Goal: Transaction & Acquisition: Purchase product/service

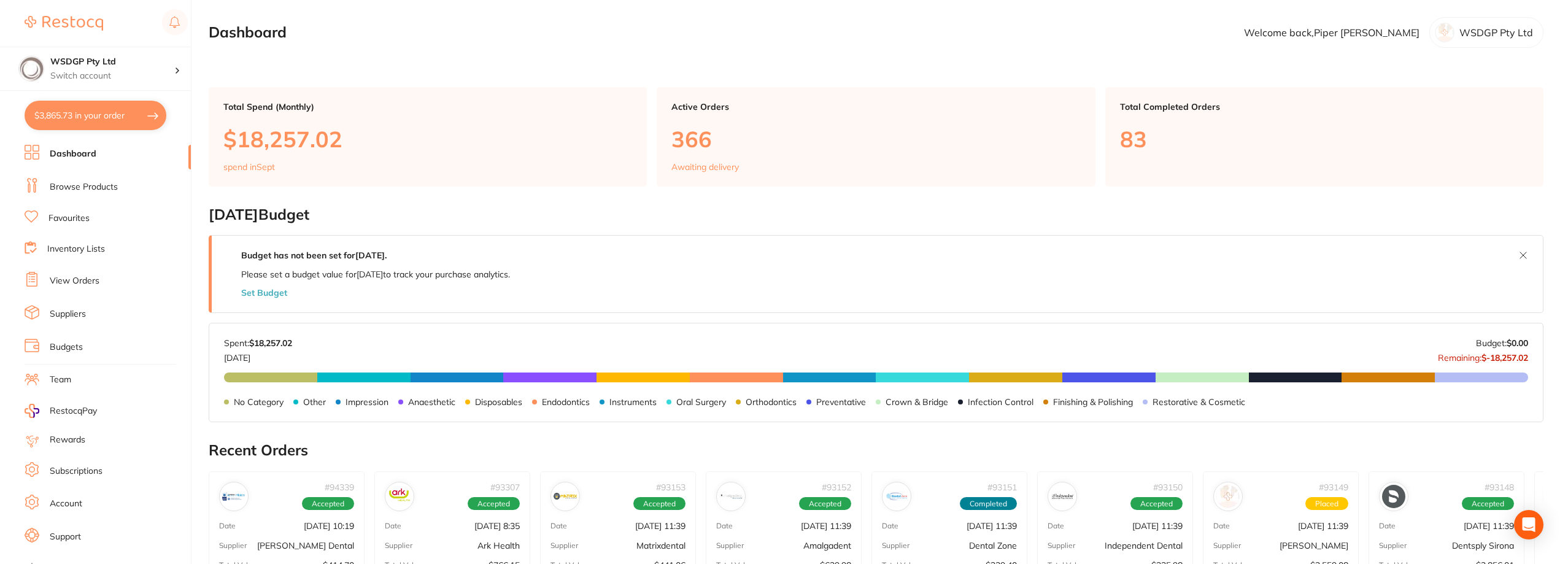
click at [77, 283] on link "View Orders" at bounding box center [74, 280] width 49 height 12
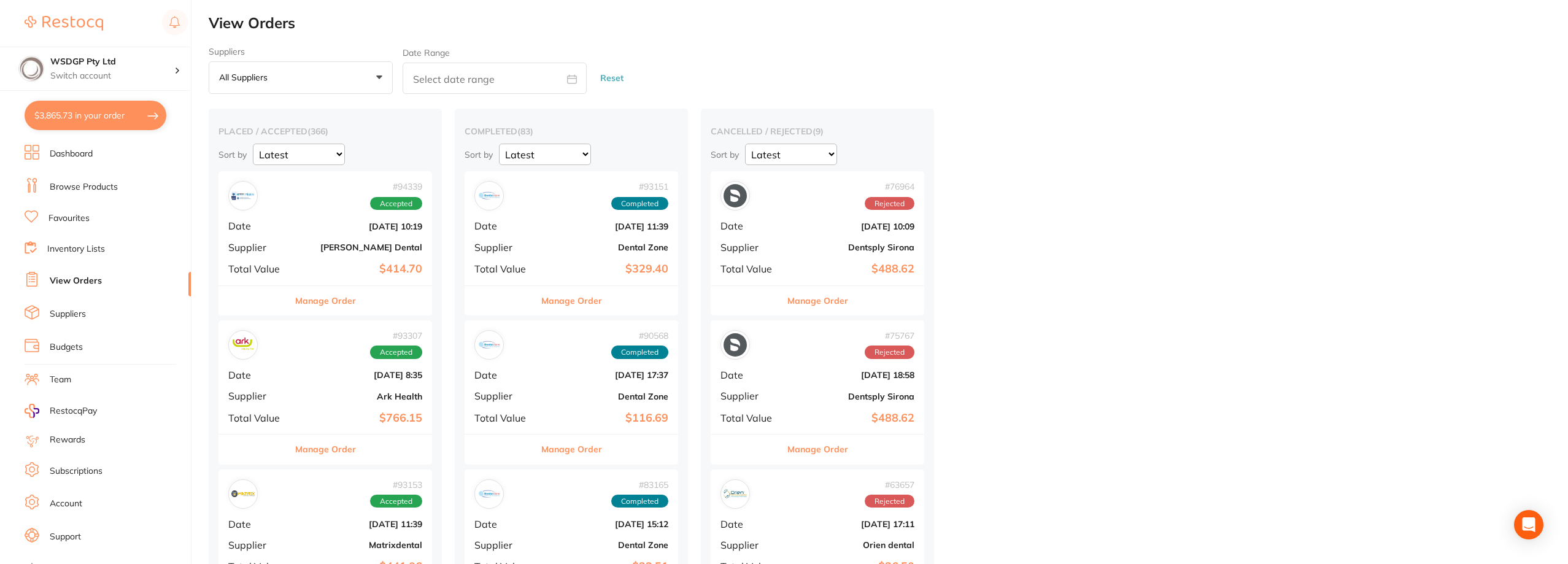
click at [331, 297] on button "Manage Order" at bounding box center [325, 301] width 60 height 30
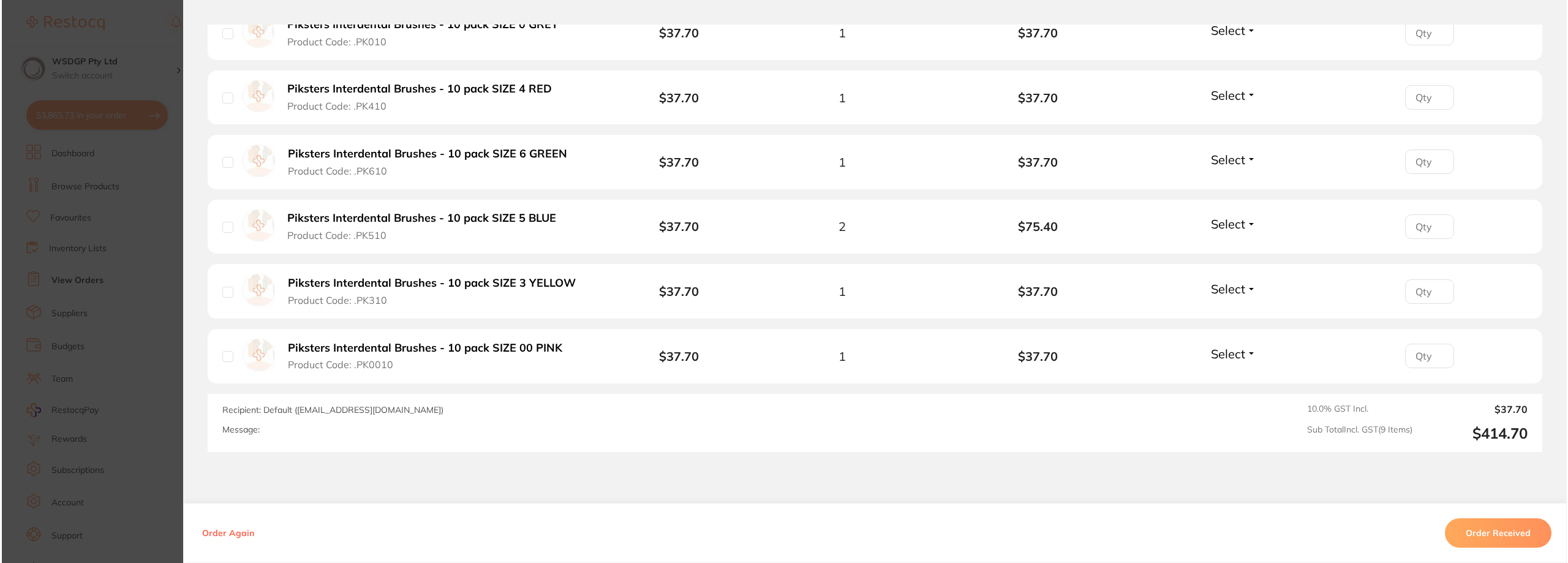
scroll to position [690, 0]
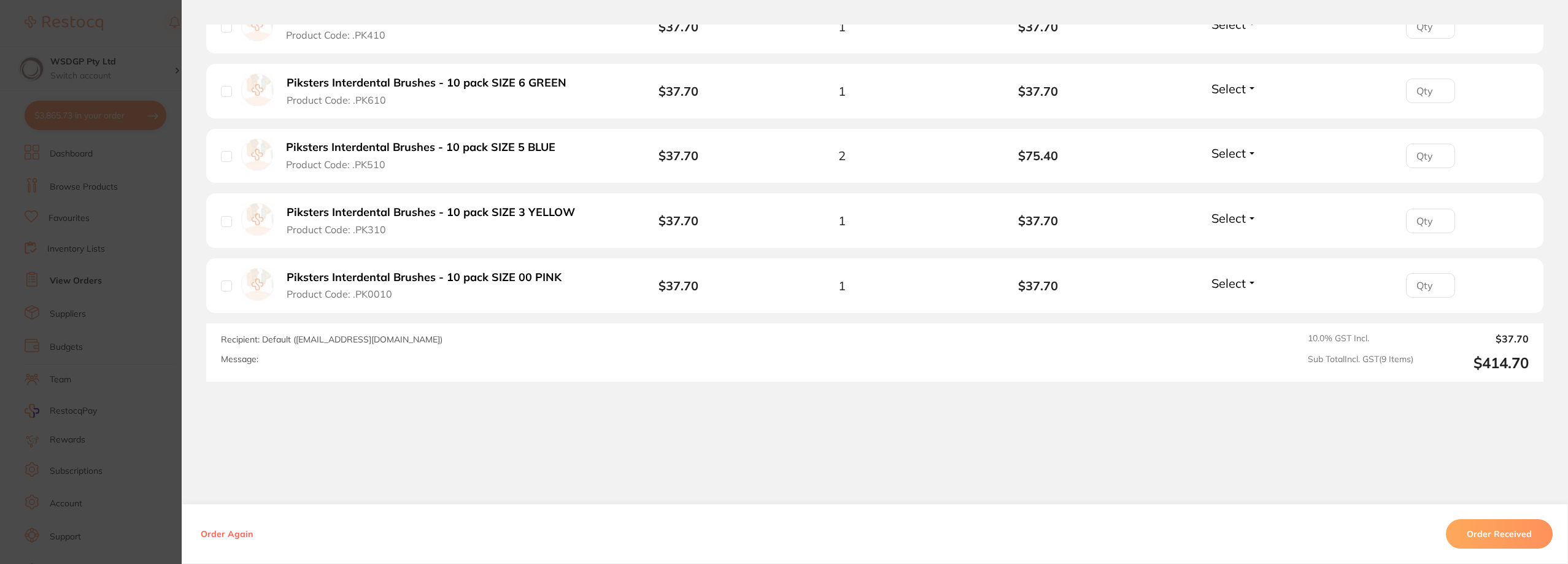
click at [95, 195] on section "Order ID: Restocq- 94339 Order Information Accepted Order Order Date [DATE] 10:…" at bounding box center [784, 282] width 1568 height 564
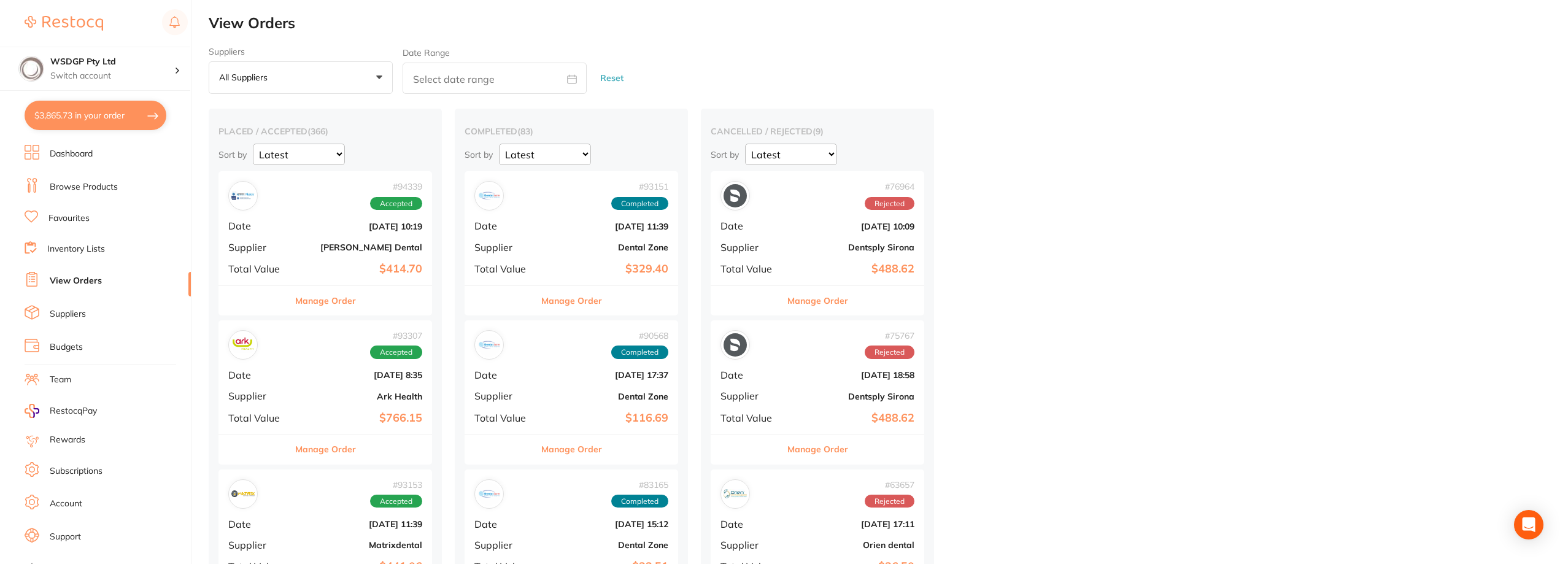
click at [109, 120] on button "$3,865.73 in your order" at bounding box center [95, 115] width 141 height 30
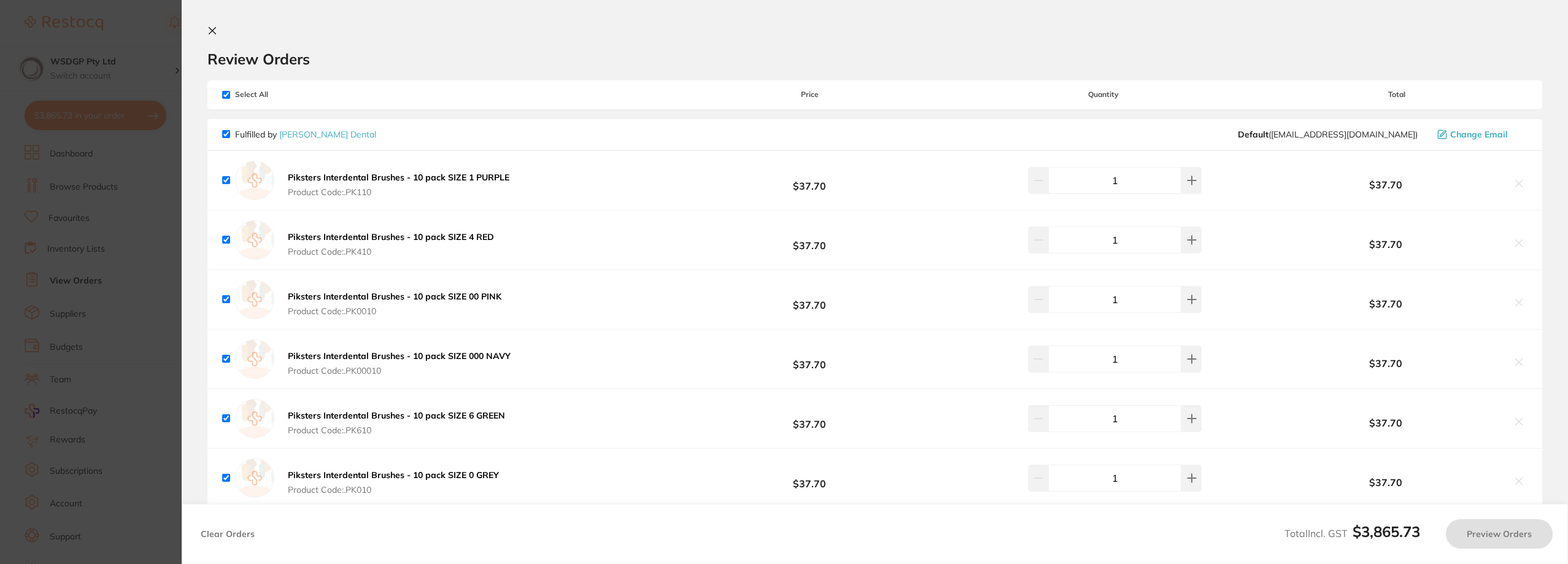
checkbox input "true"
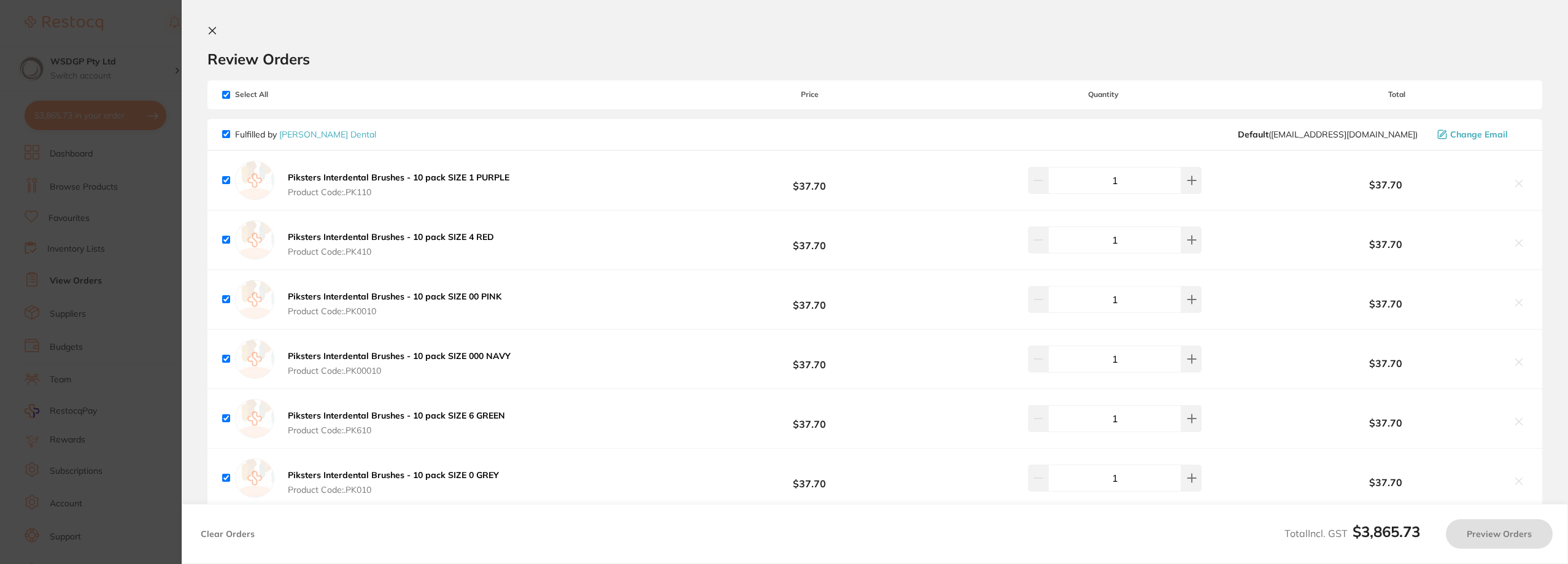
checkbox input "true"
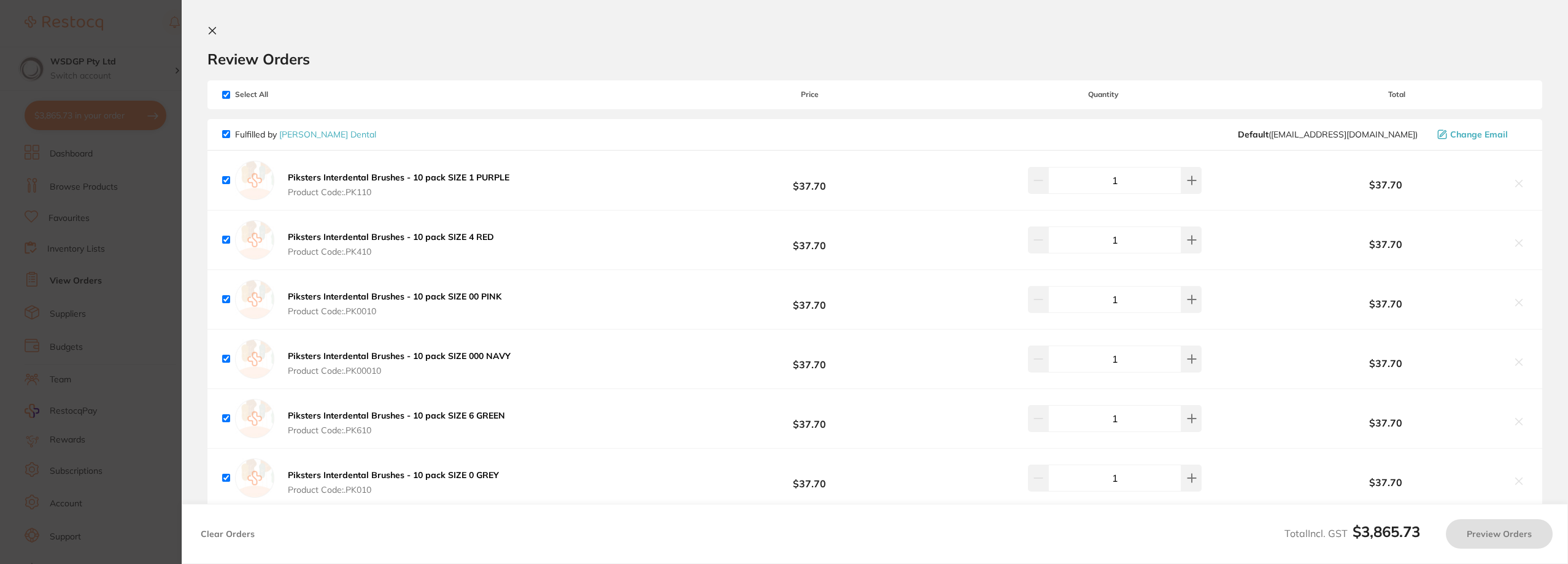
checkbox input "true"
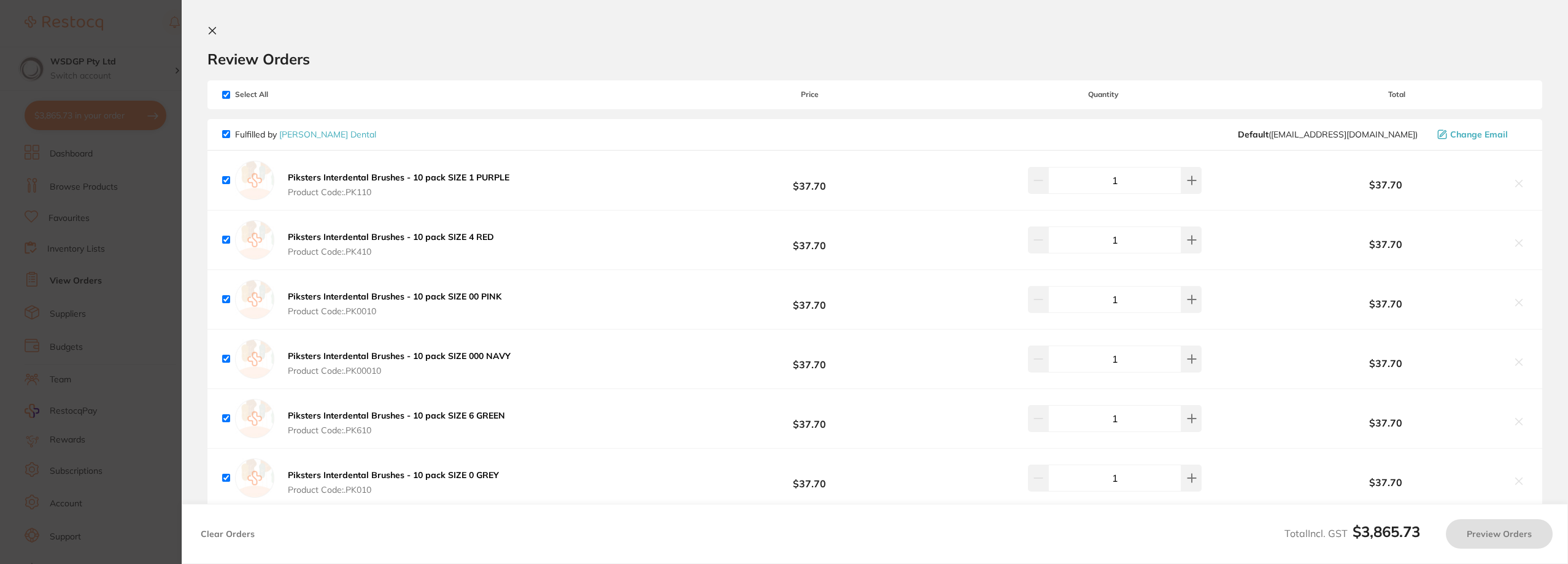
checkbox input "true"
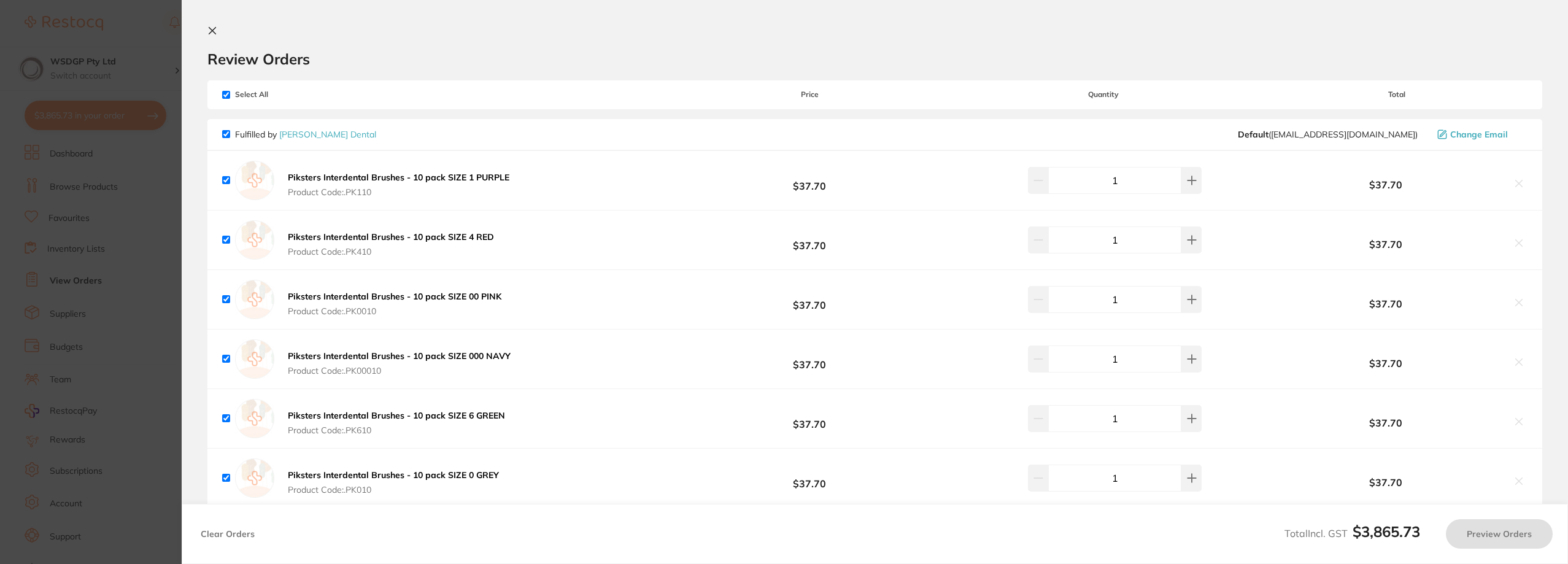
checkbox input "true"
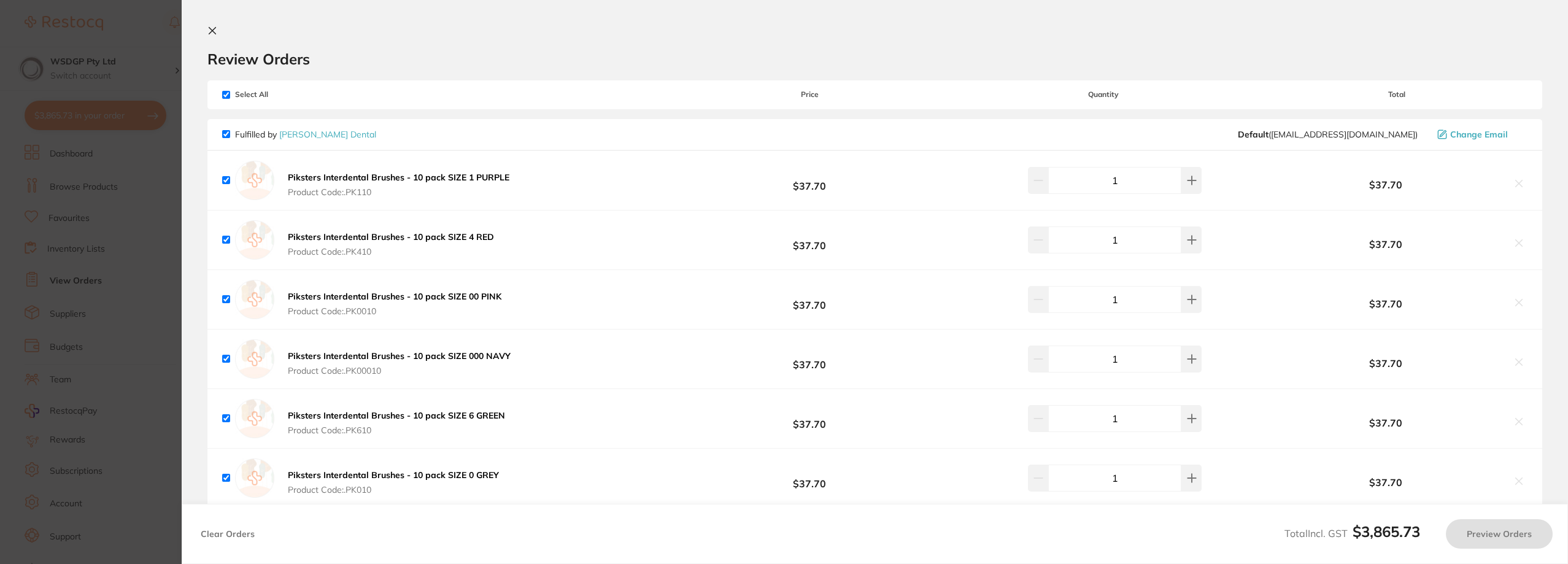
checkbox input "true"
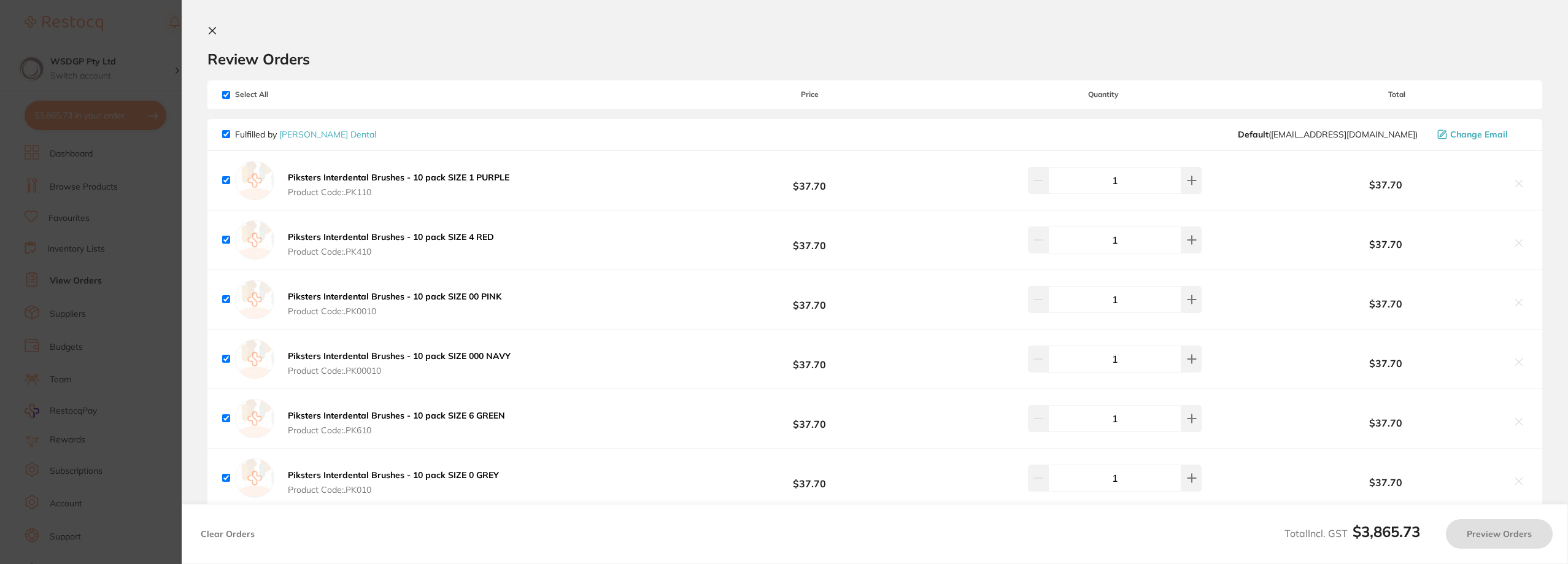
checkbox input "true"
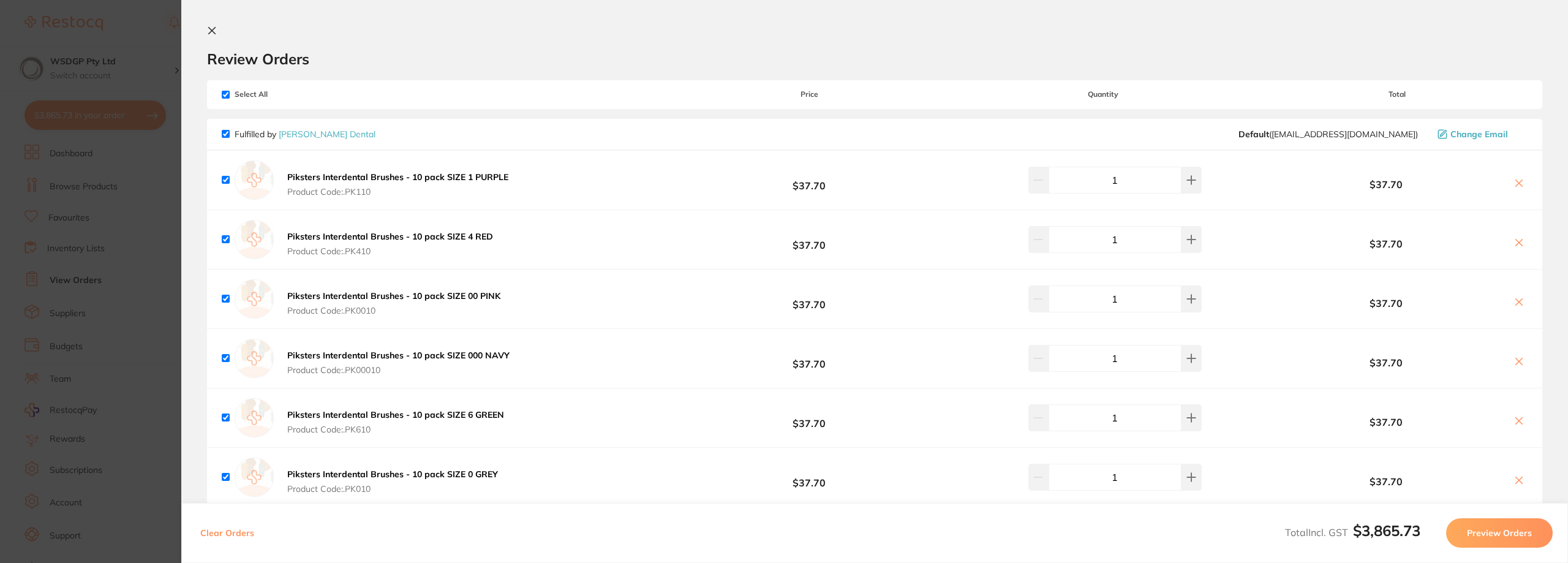
scroll to position [123, 0]
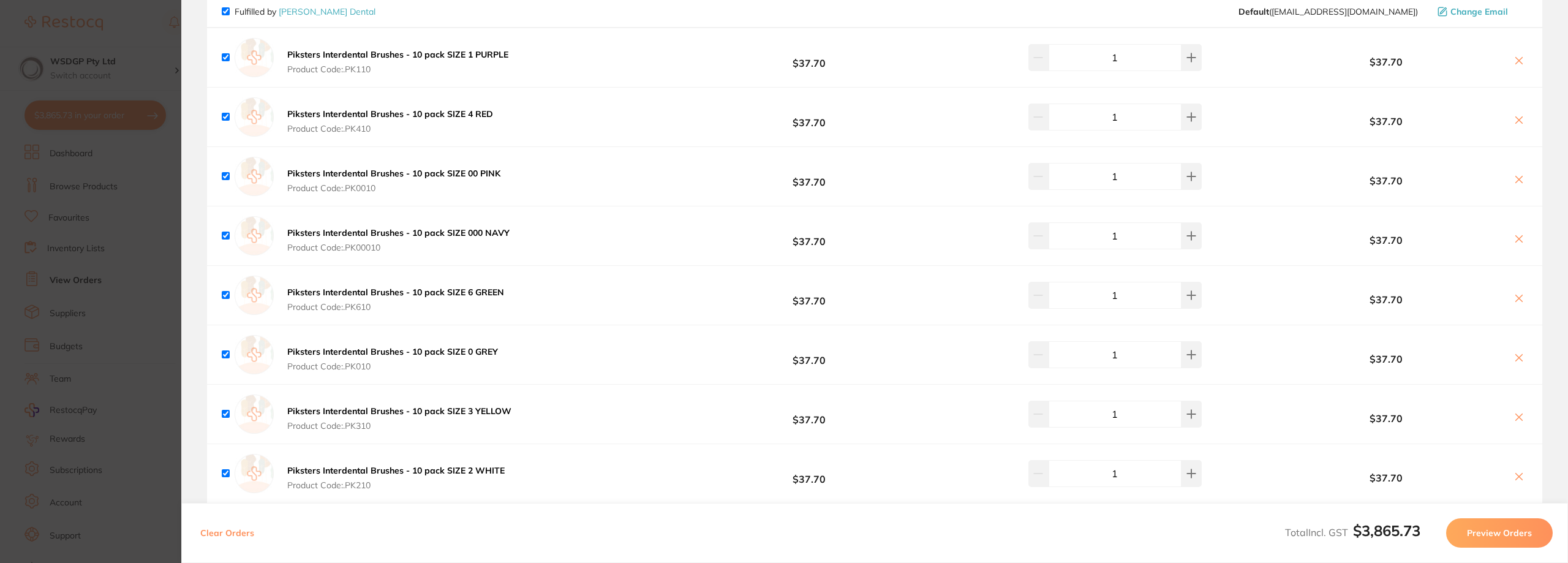
click at [228, 13] on input "checkbox" at bounding box center [226, 11] width 8 height 8
checkbox input "false"
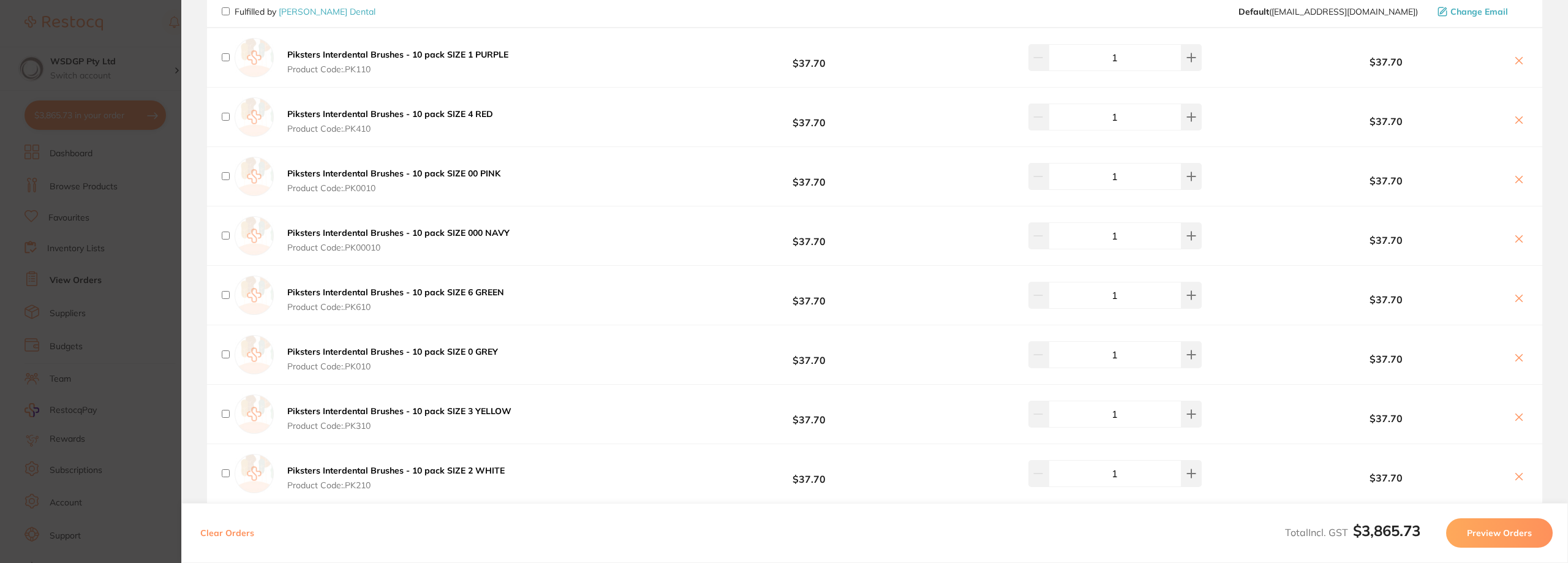
checkbox input "false"
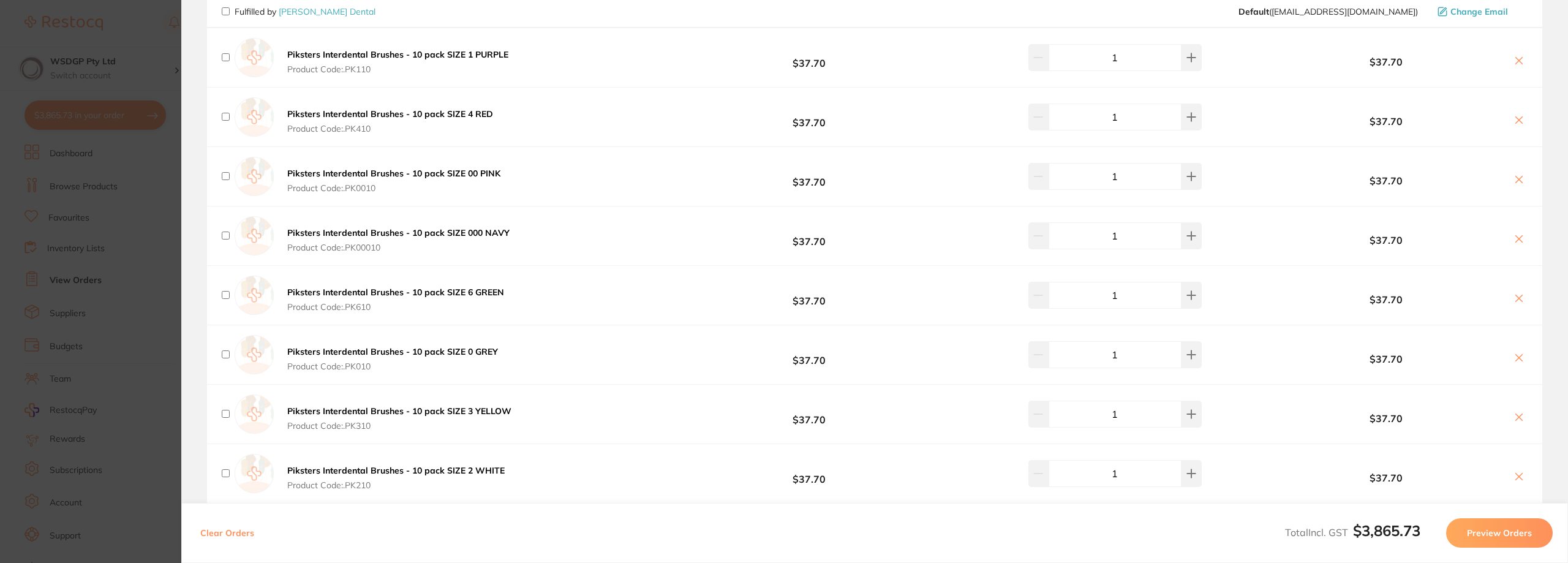
checkbox input "false"
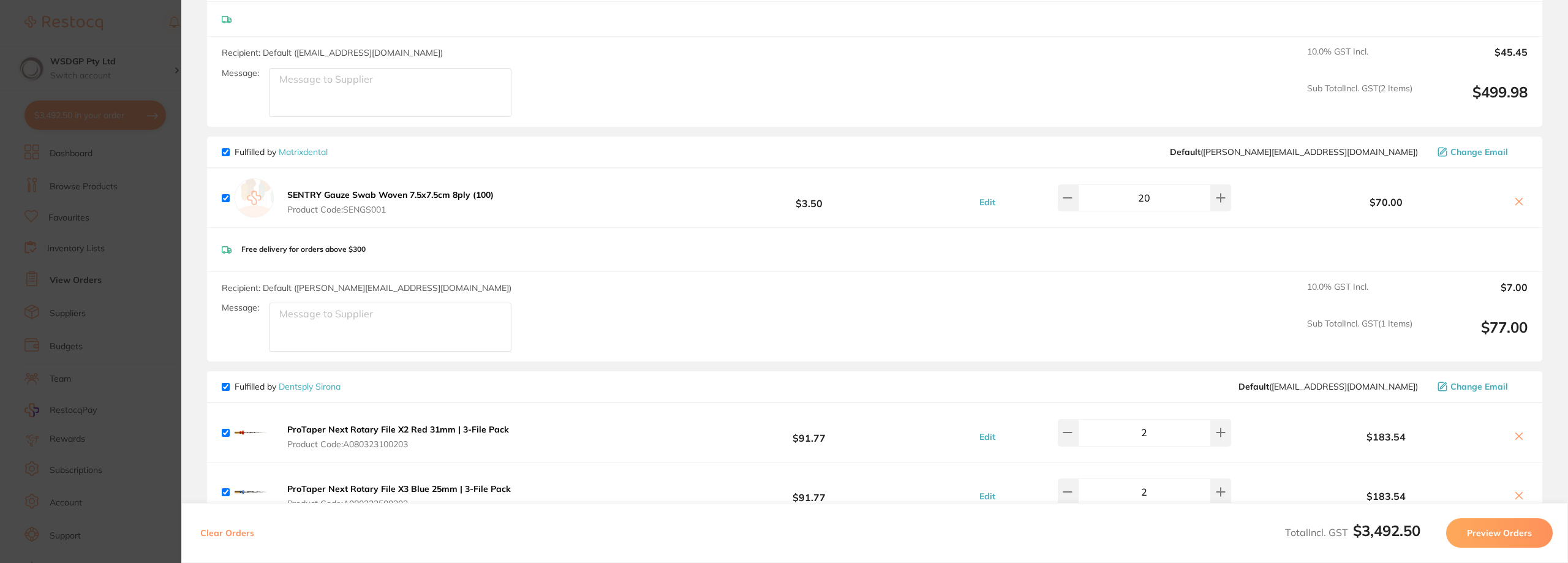
scroll to position [1174, 0]
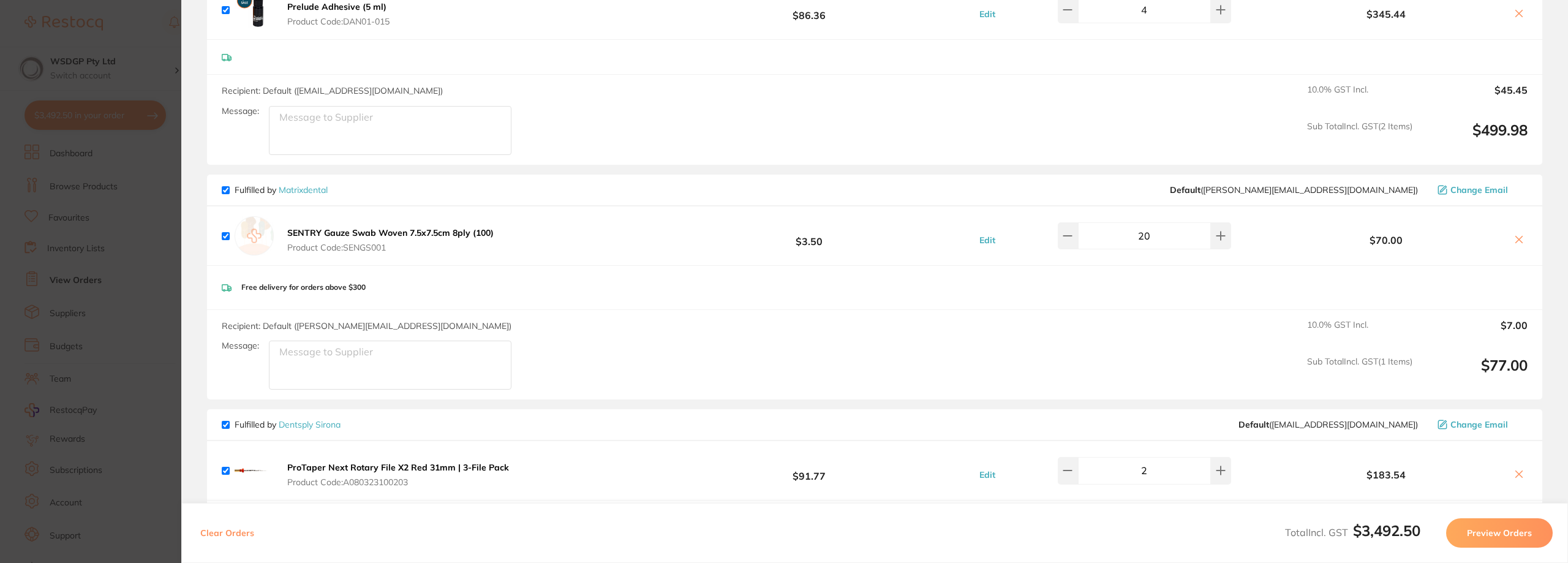
drag, startPoint x: 1154, startPoint y: 234, endPoint x: 1100, endPoint y: 231, distance: 54.1
click at [1100, 231] on input "20" at bounding box center [1144, 235] width 133 height 27
type input "40"
click at [1115, 310] on div "Recipient: Default ( [PERSON_NAME][EMAIL_ADDRESS][DOMAIN_NAME] ) Message: 10.0 …" at bounding box center [875, 355] width 1336 height 90
click at [229, 190] on span "Fulfilled by Matrixdental" at bounding box center [275, 190] width 106 height 11
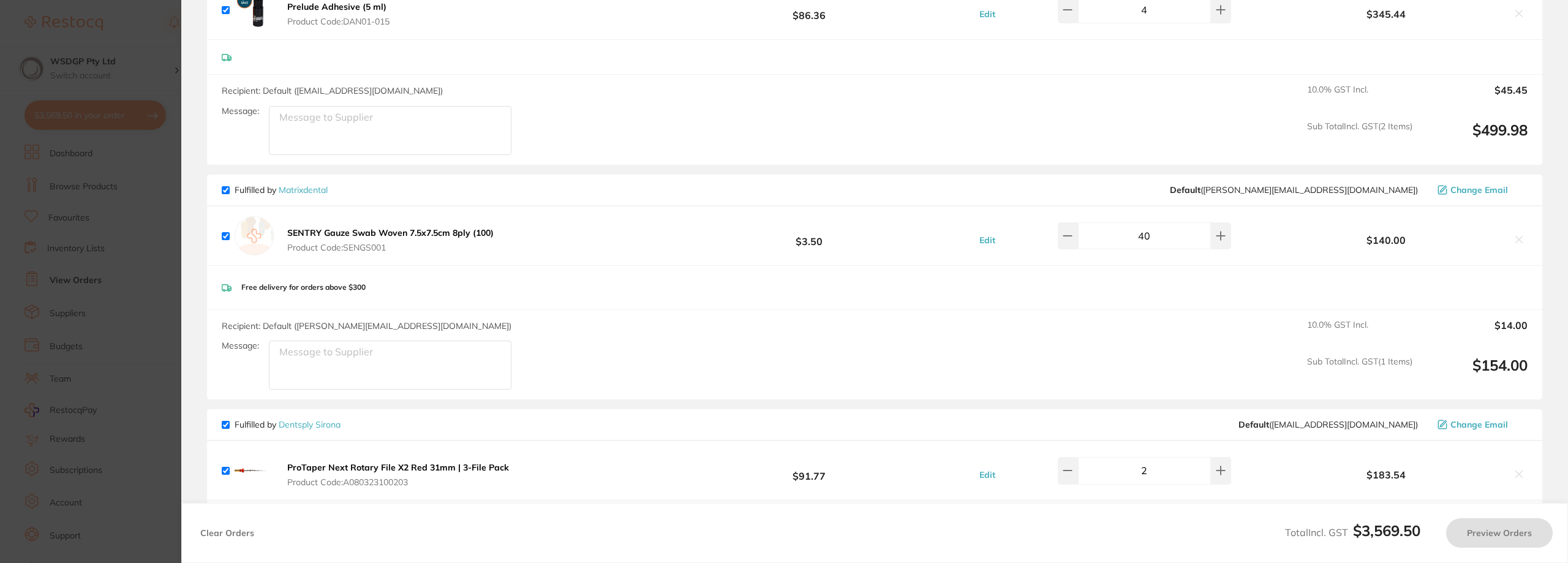
click at [228, 191] on input "checkbox" at bounding box center [226, 190] width 8 height 8
checkbox input "false"
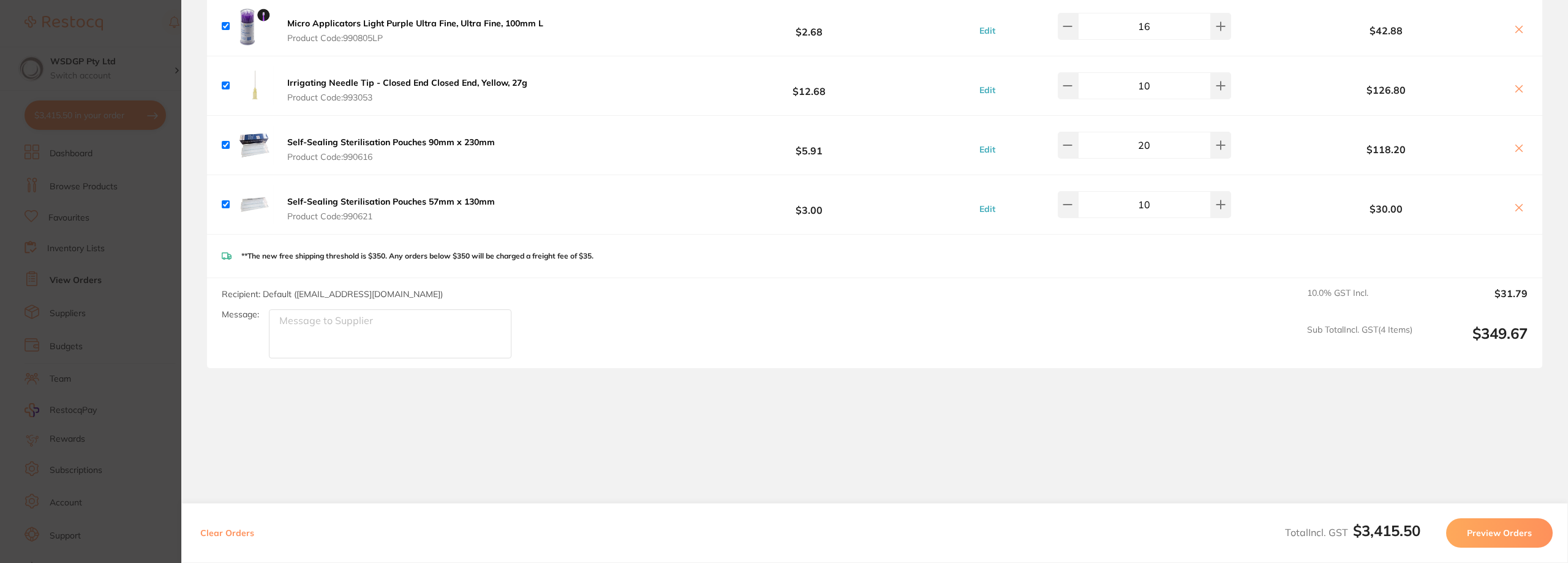
scroll to position [2204, 0]
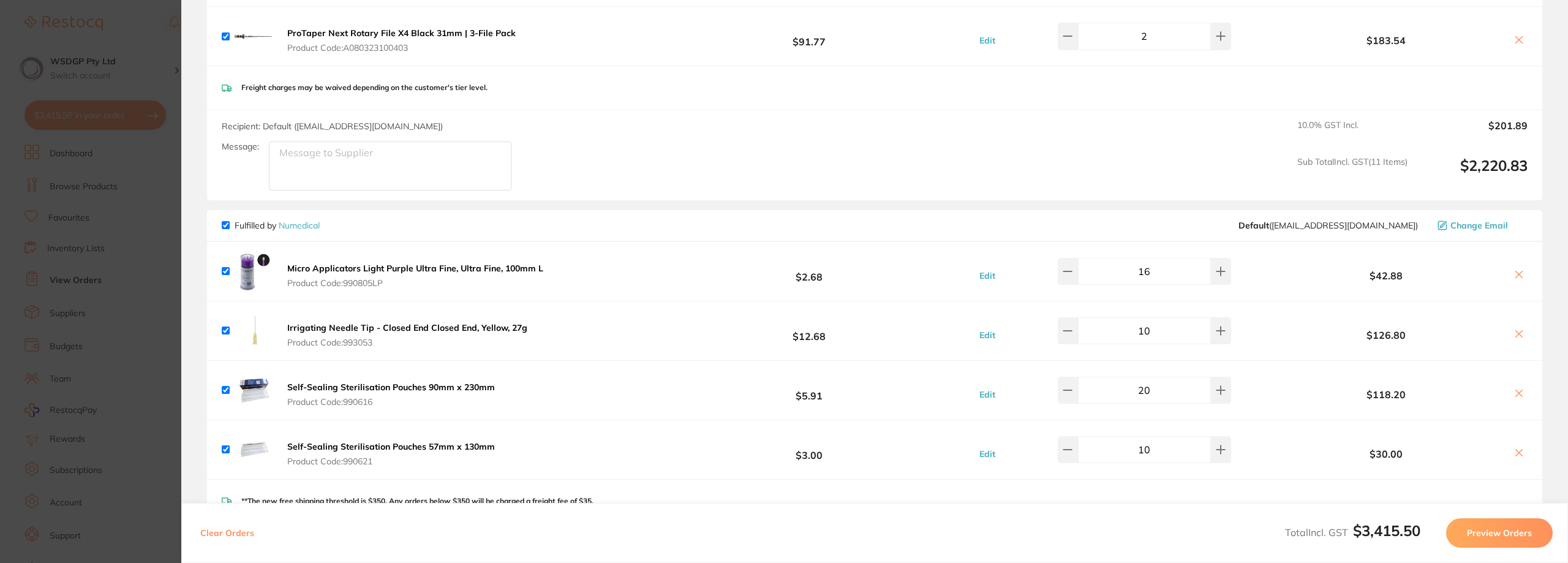
click at [120, 201] on section "Update RRP Set your pre negotiated price for this item. Item Agreed RRP (excl. …" at bounding box center [784, 282] width 1568 height 563
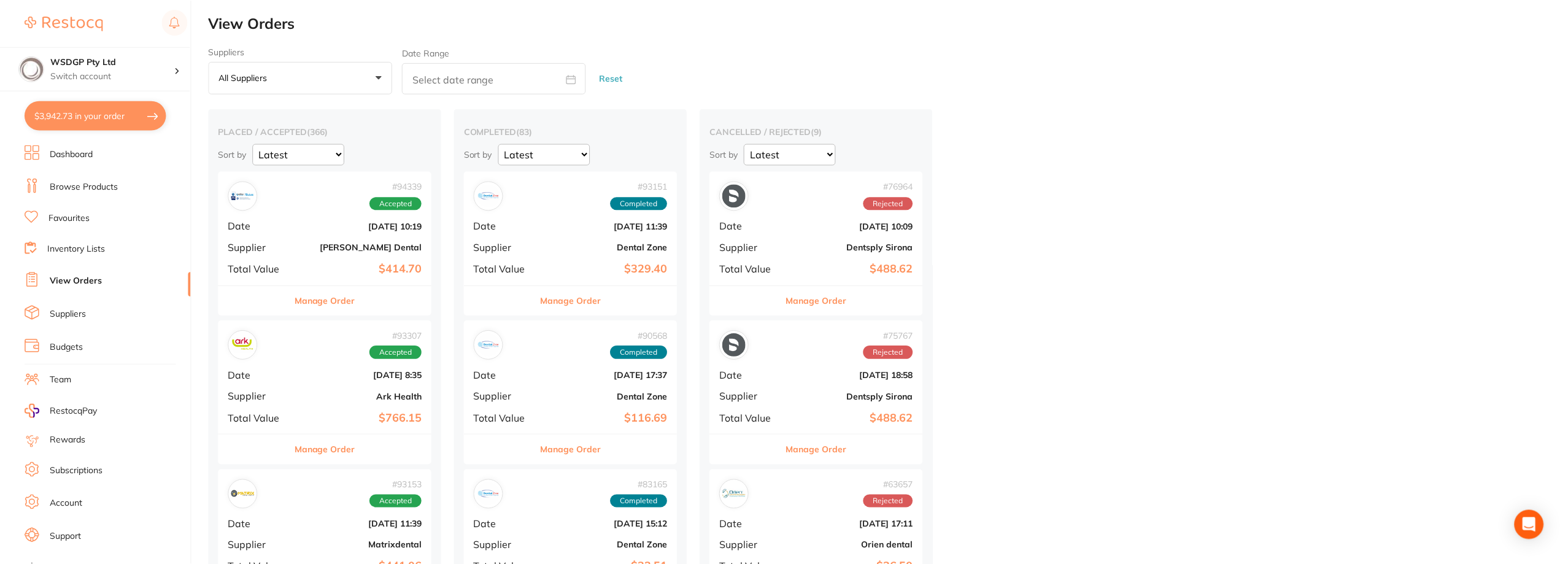
scroll to position [1, 0]
click at [85, 224] on li "Favourites" at bounding box center [107, 218] width 167 height 16
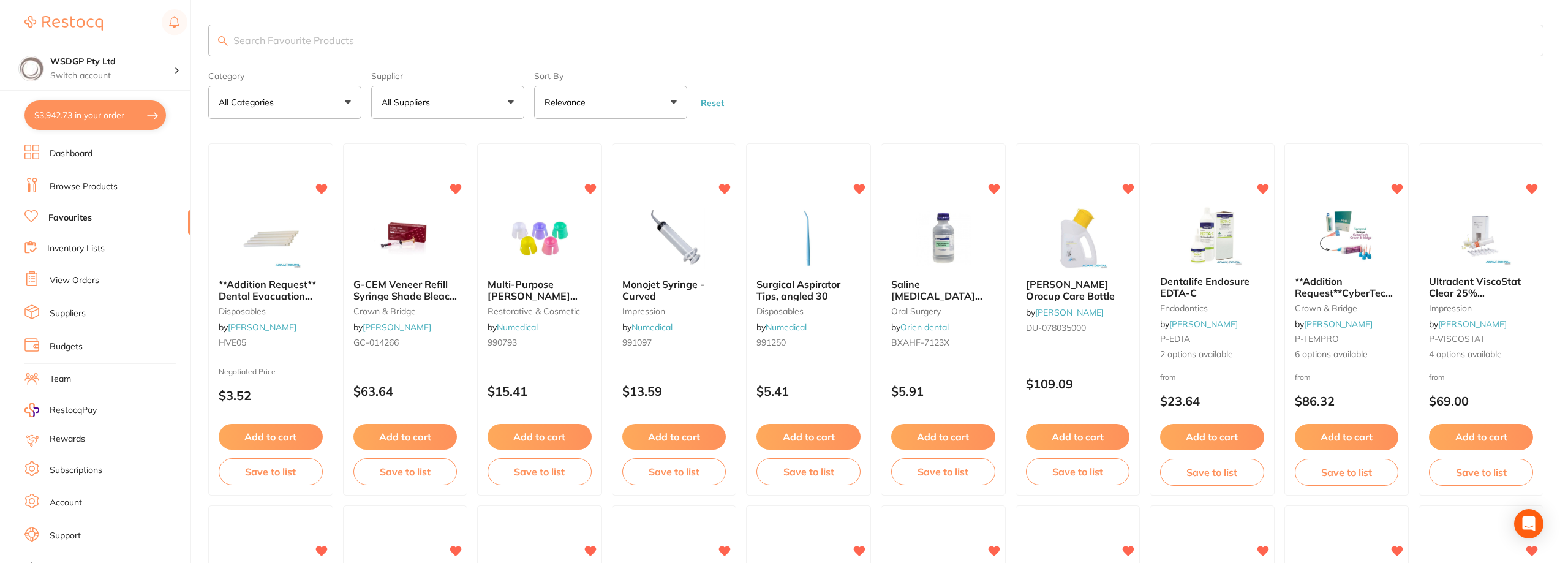
click at [496, 105] on button "All Suppliers" at bounding box center [448, 102] width 153 height 33
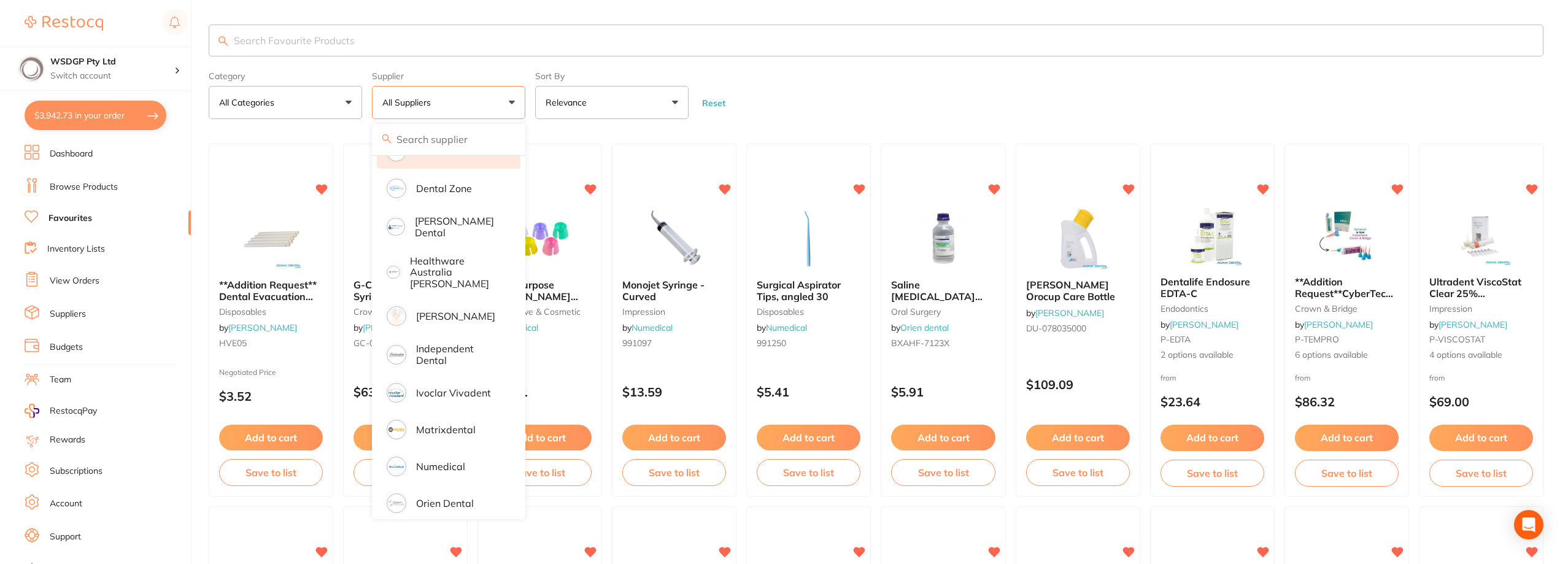
scroll to position [168, 0]
click at [472, 412] on li "Matrixdental" at bounding box center [449, 429] width 143 height 34
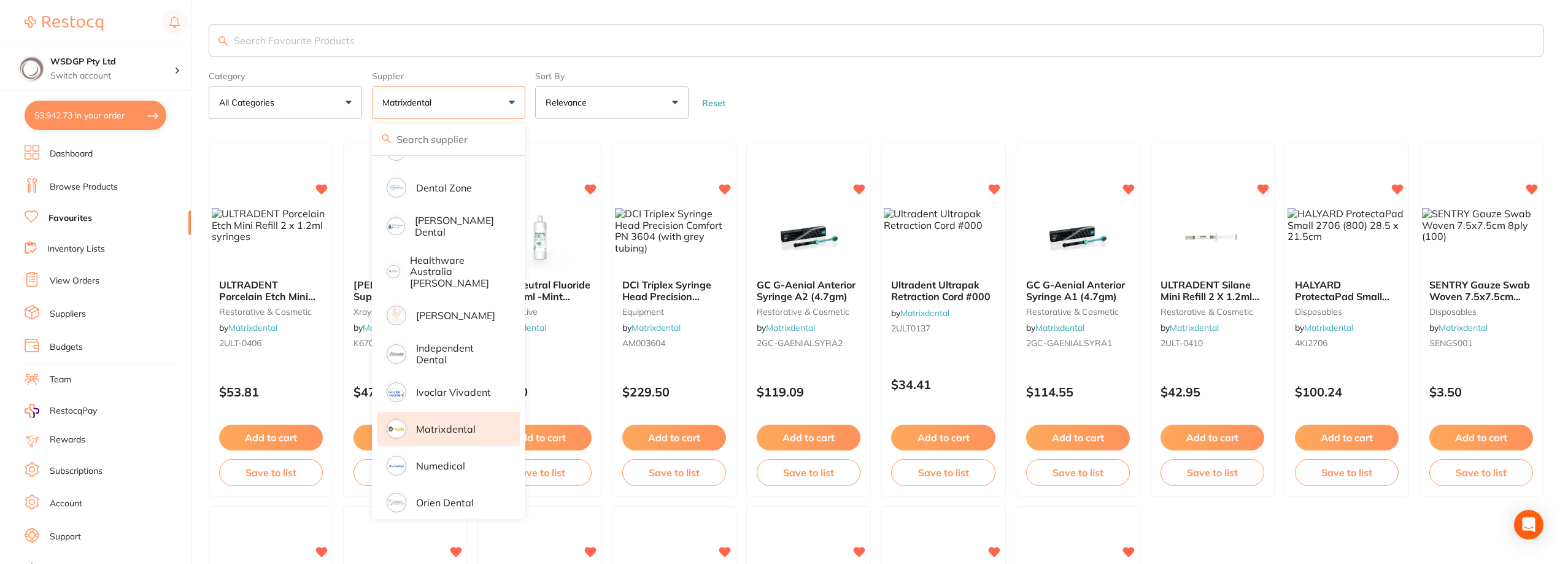
click at [790, 74] on form "Category All Categories All Categories disposables equipment infection control …" at bounding box center [876, 92] width 1334 height 53
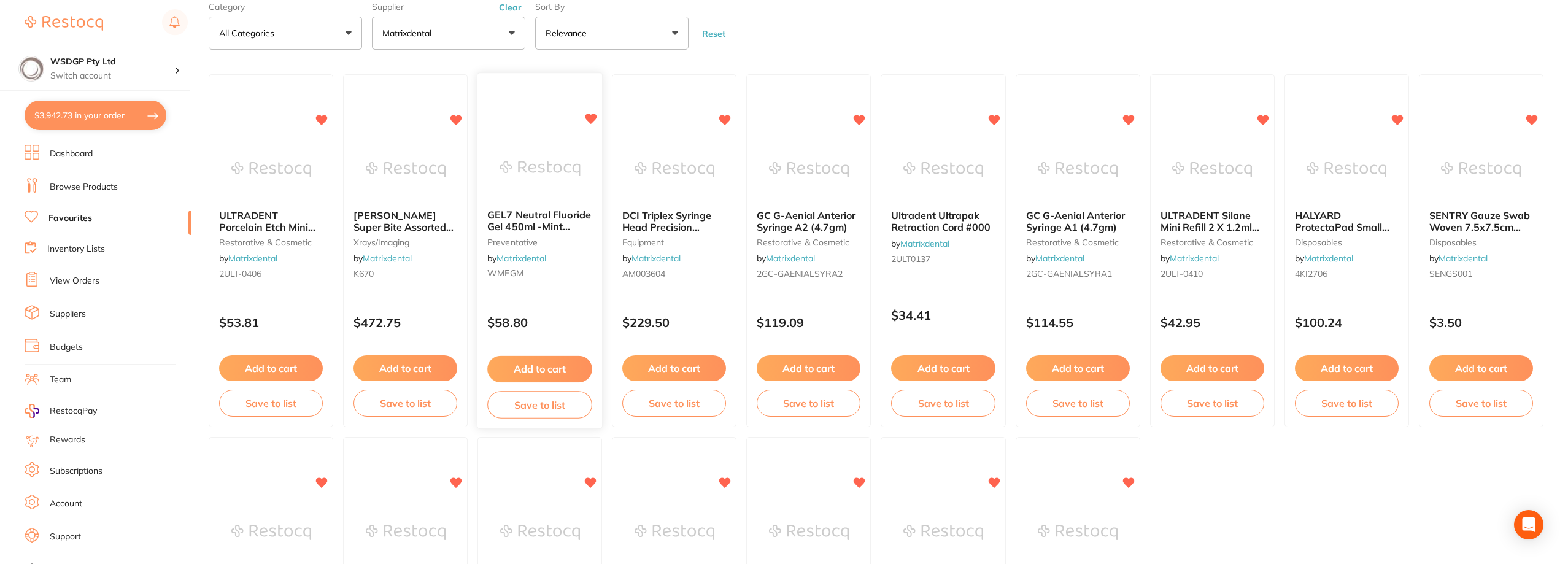
scroll to position [0, 0]
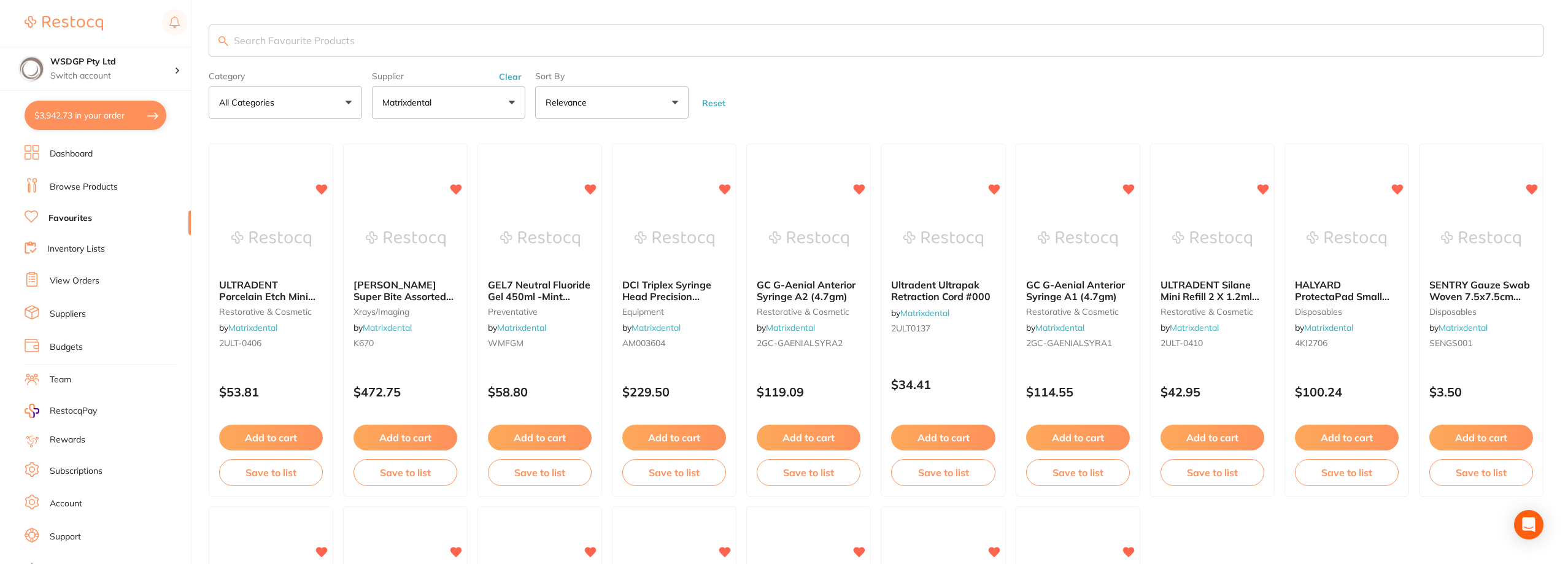
click at [57, 186] on link "Browse Products" at bounding box center [83, 187] width 68 height 12
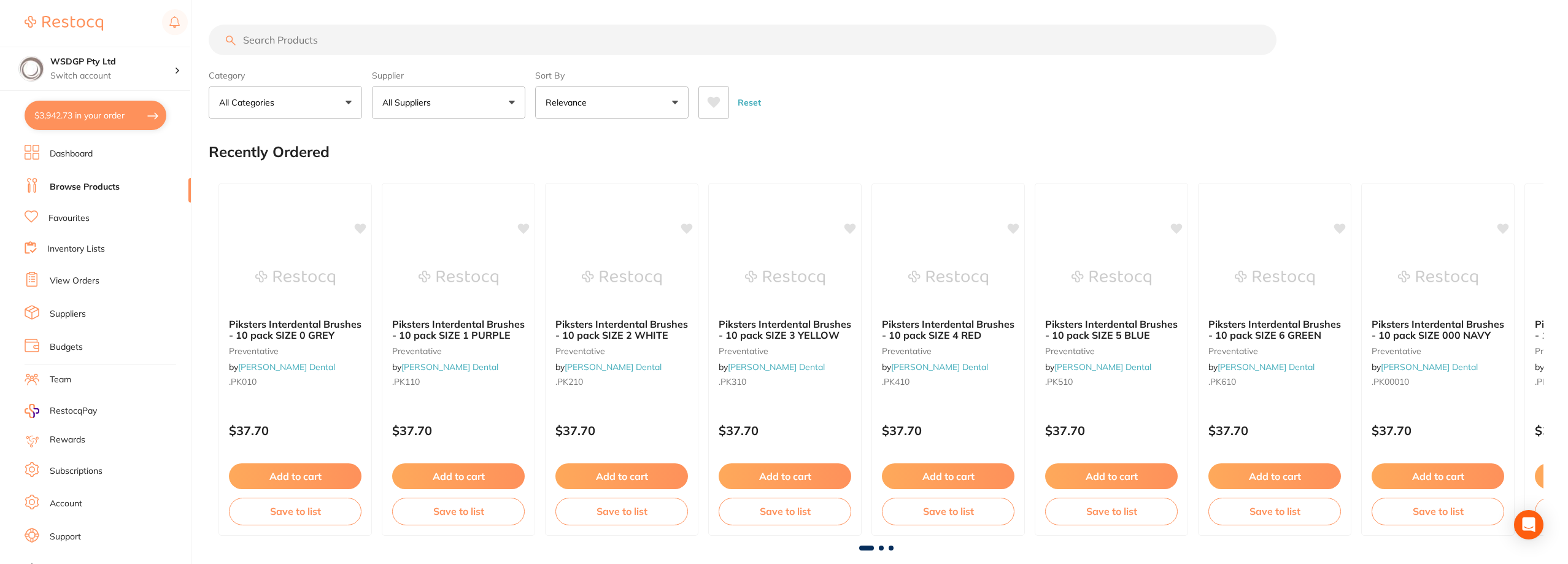
click at [347, 39] on input "search" at bounding box center [743, 39] width 1068 height 31
type input "gauze"
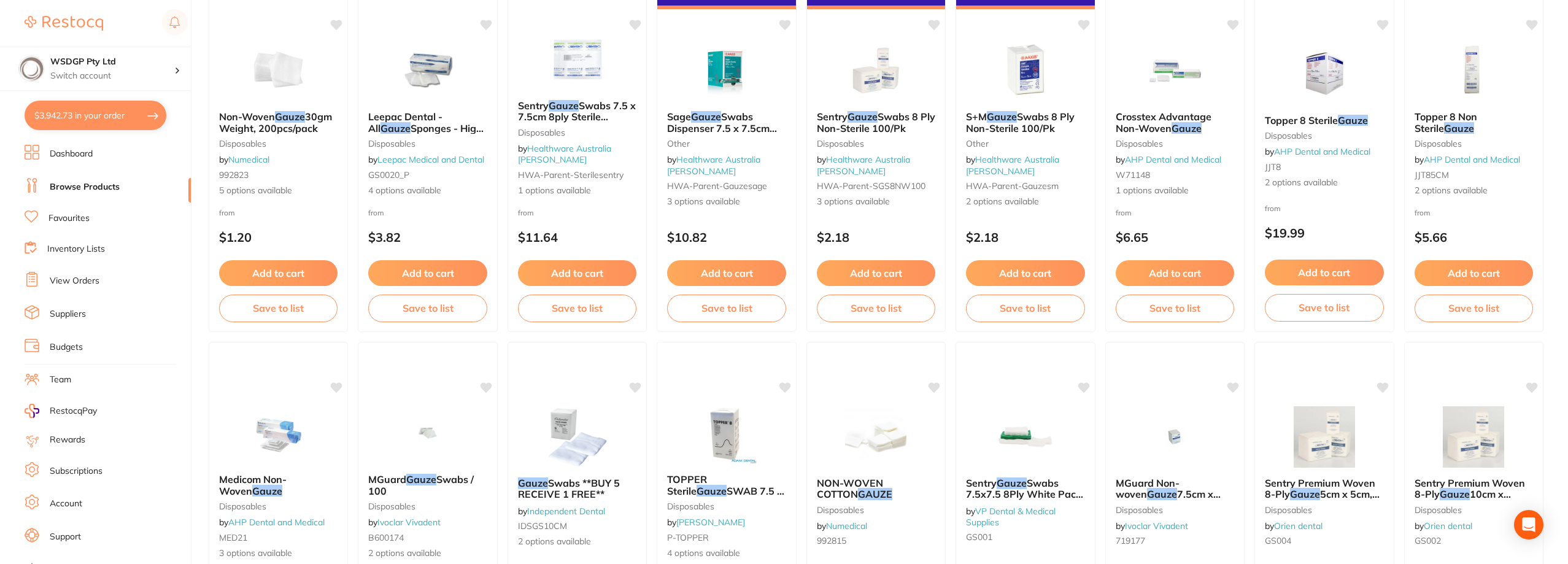
scroll to position [123, 0]
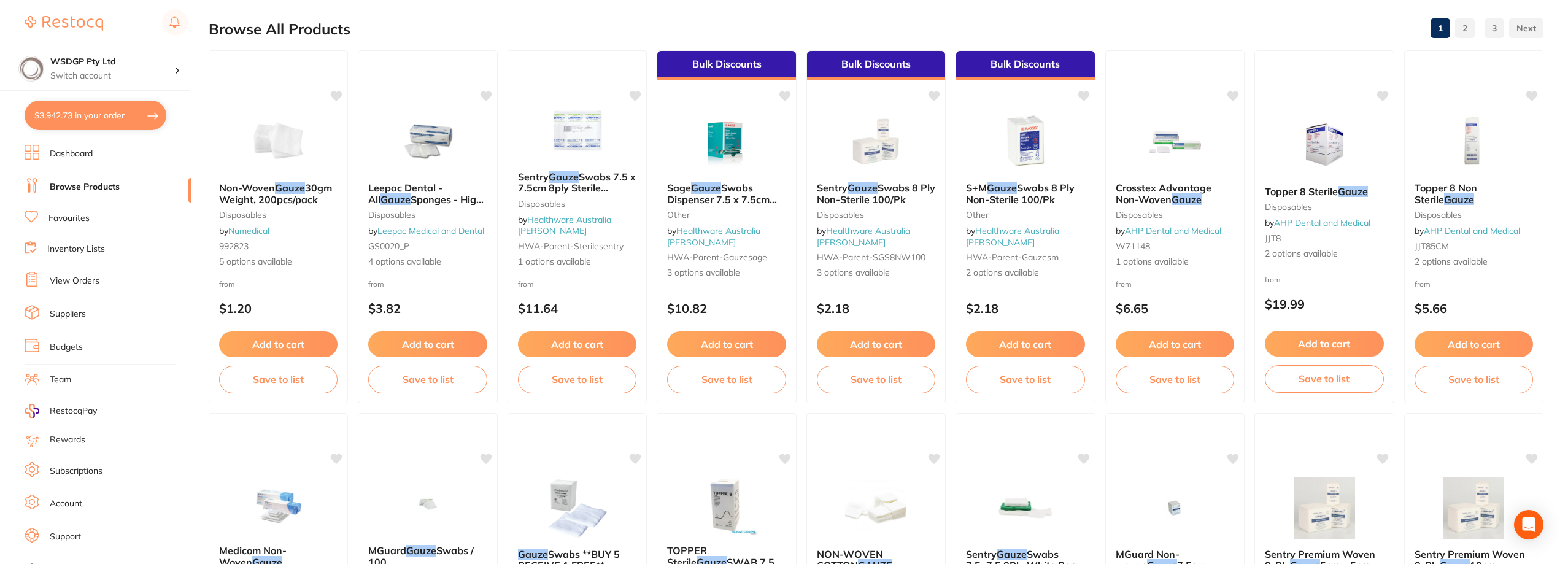
click at [78, 205] on ul "Dashboard Browse Products Favourites Inventory Lists View Orders Suppliers Budg…" at bounding box center [107, 356] width 167 height 423
click at [78, 214] on link "Favourites" at bounding box center [69, 218] width 41 height 12
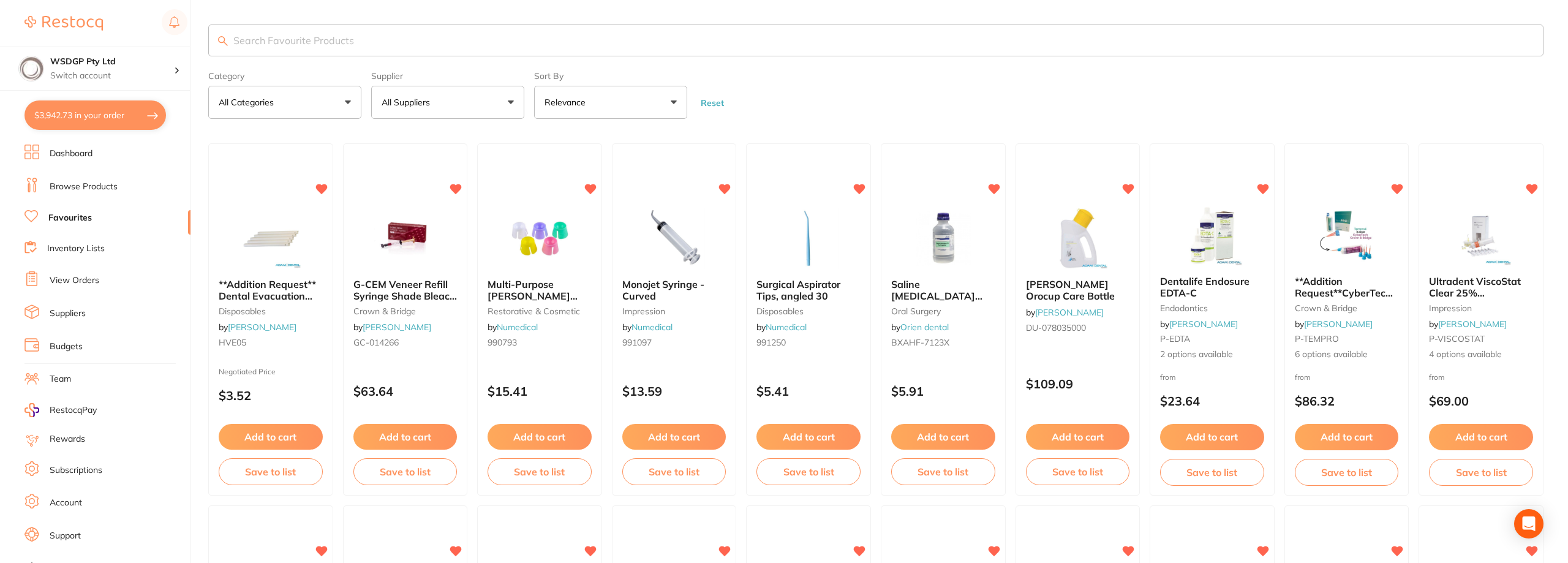
click at [342, 47] on input "search" at bounding box center [876, 40] width 1336 height 32
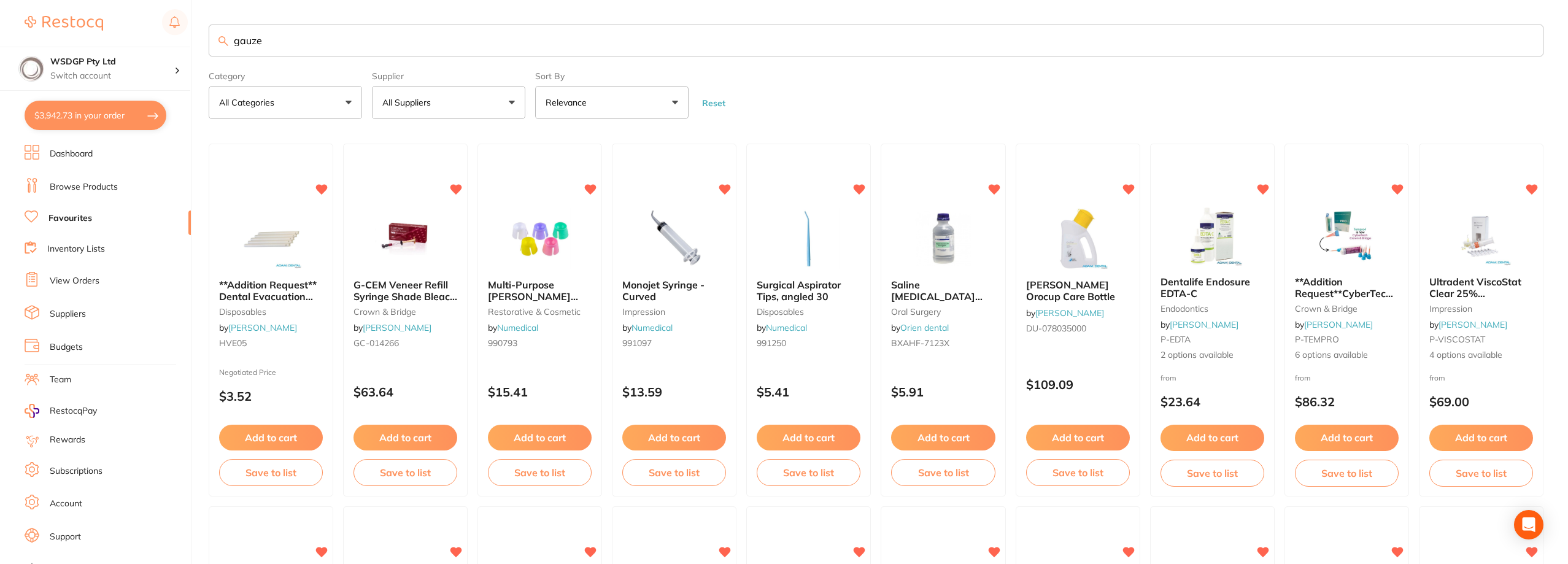
type input "gauze"
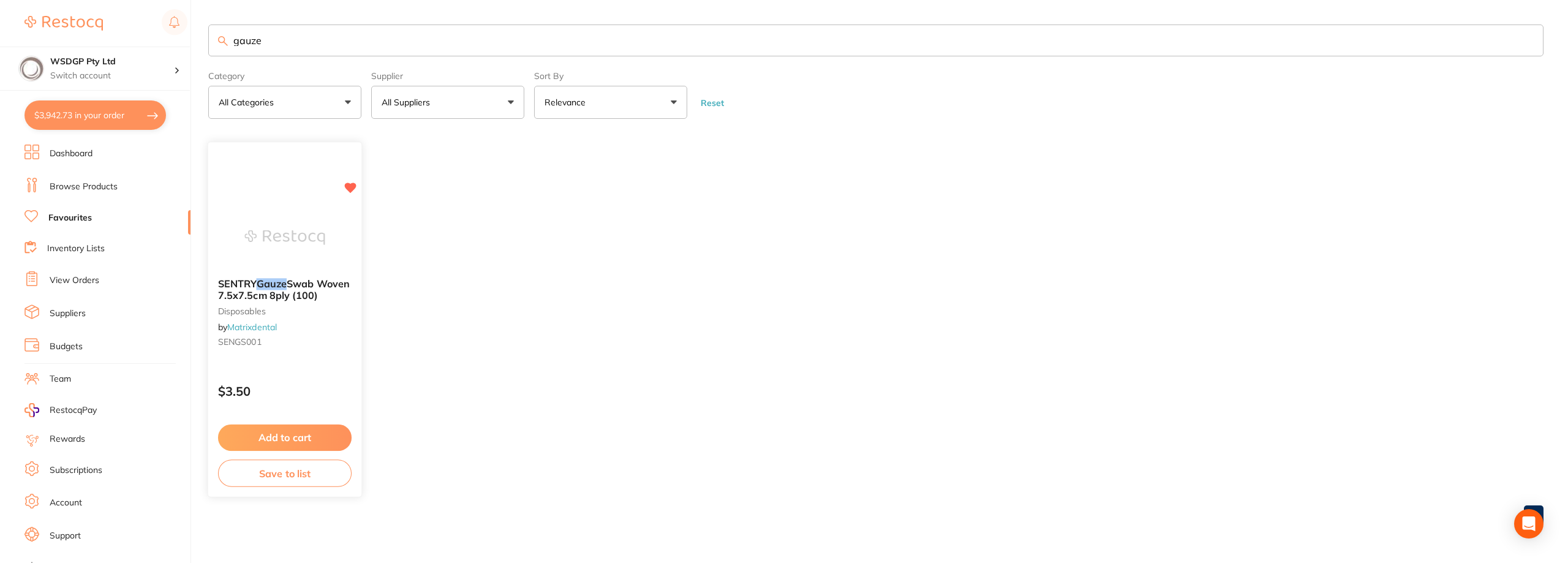
click at [296, 285] on span "Swab Woven 7.5x7.5cm 8ply (100)" at bounding box center [284, 290] width 132 height 24
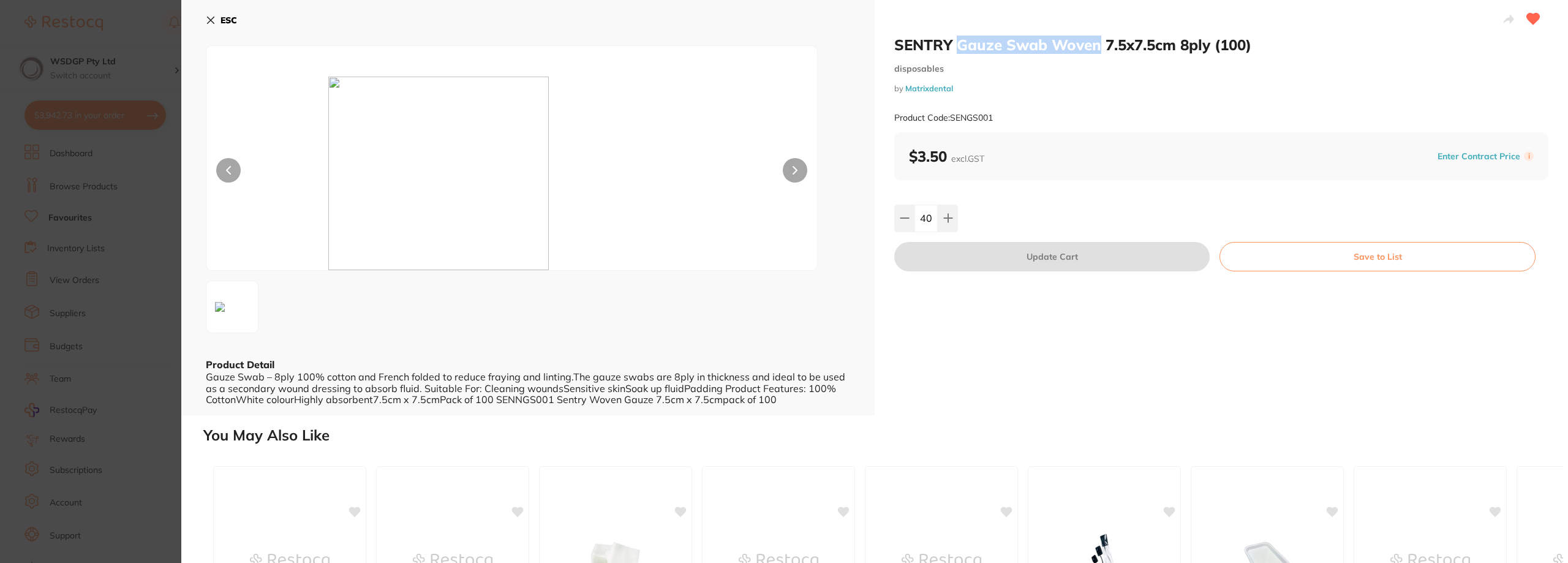
drag, startPoint x: 1100, startPoint y: 47, endPoint x: 958, endPoint y: 47, distance: 142.0
click at [958, 47] on h2 "SENTRY Gauze Swab Woven 7.5x7.5cm 8ply (100)" at bounding box center [1222, 45] width 654 height 19
copy h2 "Gauze Swab Woven"
click at [137, 132] on section "SENTRY Gauze Swab Woven 7.5x7.5cm 8ply (100) disposables by Matrixdental Produc…" at bounding box center [784, 282] width 1568 height 563
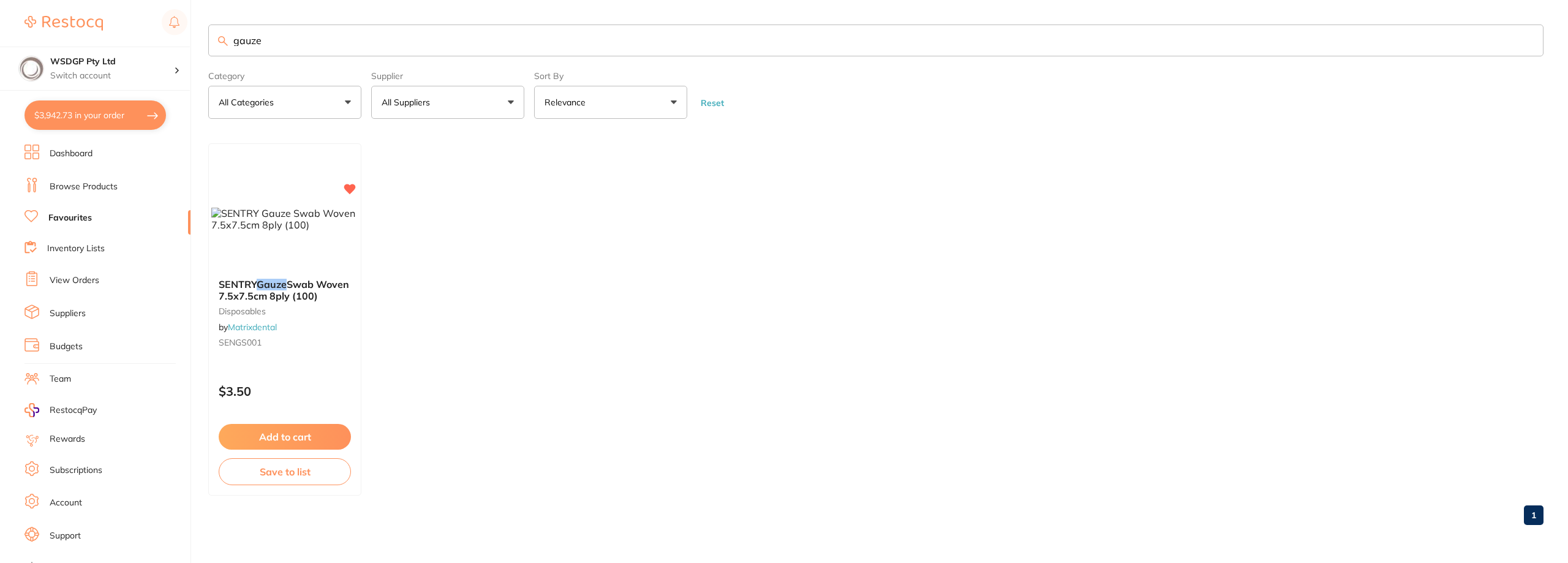
click at [87, 188] on link "Browse Products" at bounding box center [83, 187] width 68 height 12
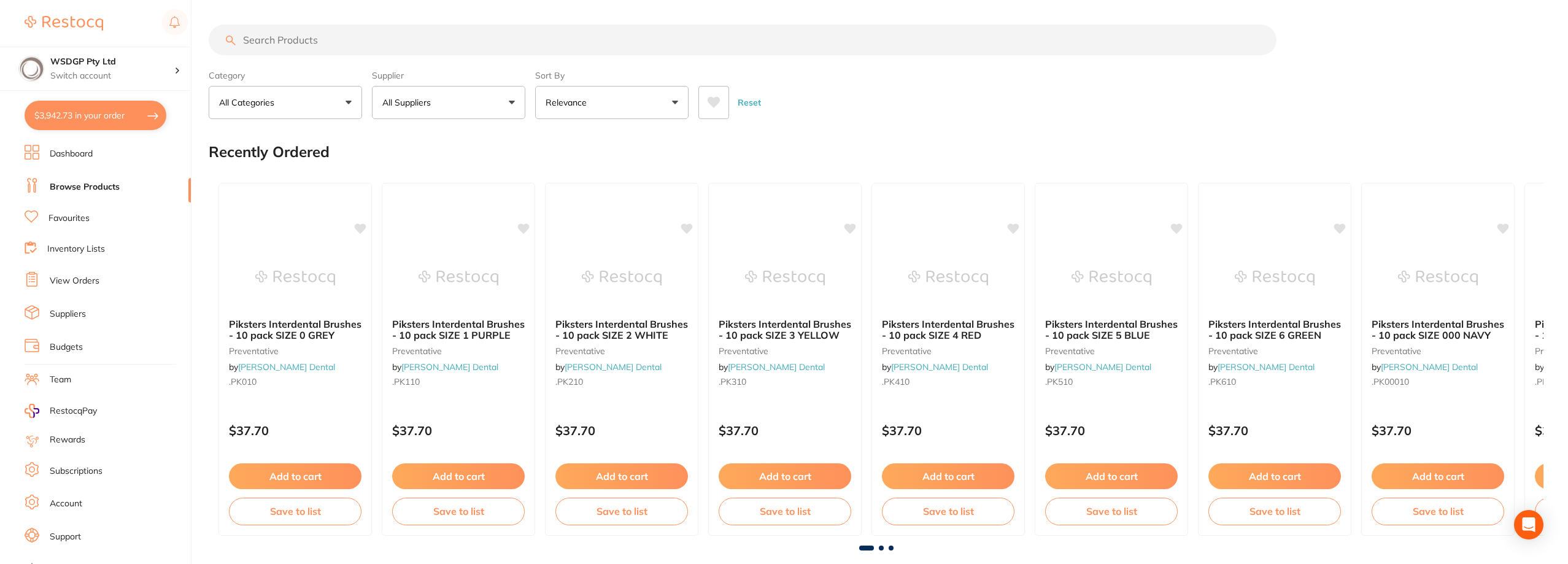
click at [355, 39] on input "search" at bounding box center [743, 39] width 1068 height 31
paste input "Gauze Swab Woven"
type input "Gauze Swab Woven"
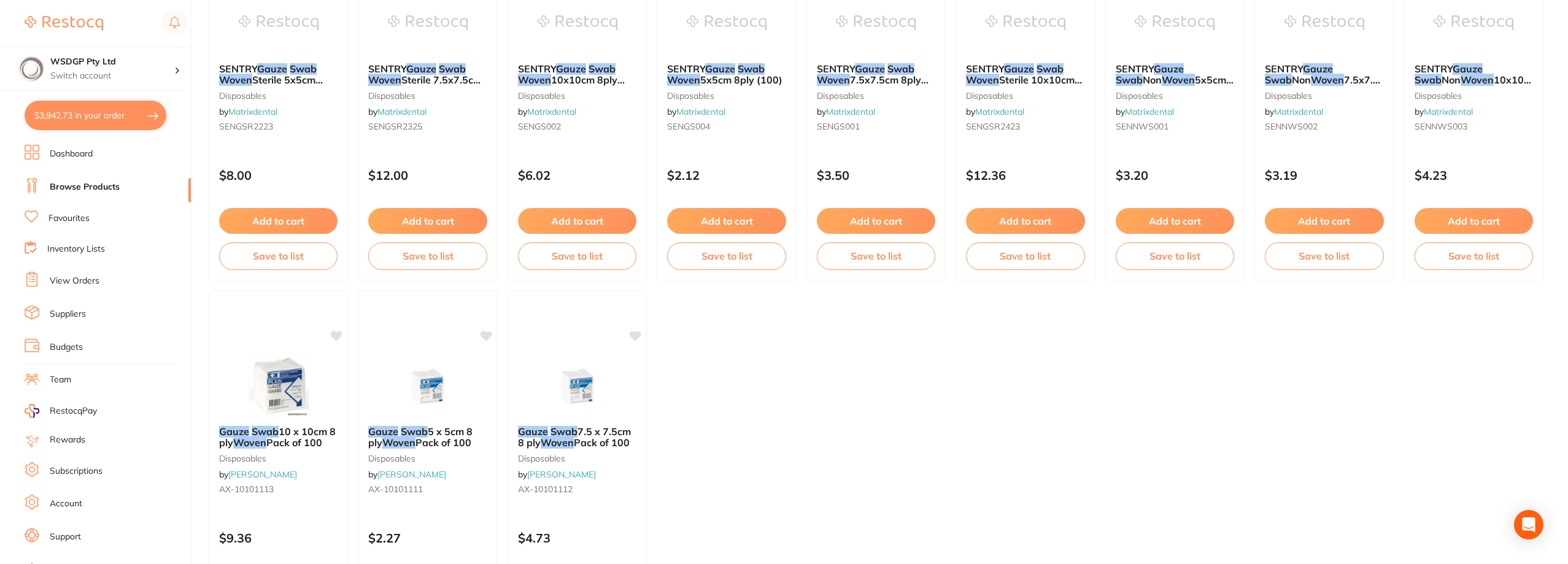
scroll to position [307, 0]
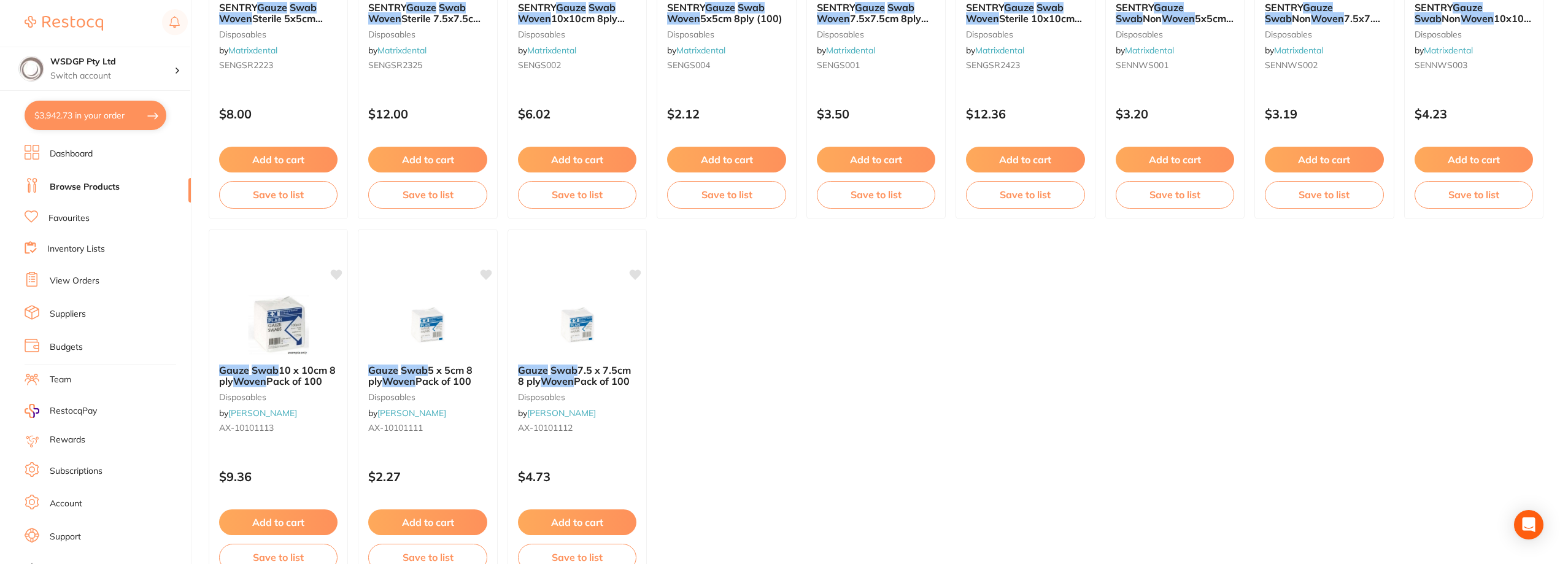
click at [88, 130] on button "$3,942.73 in your order" at bounding box center [95, 115] width 141 height 30
checkbox input "true"
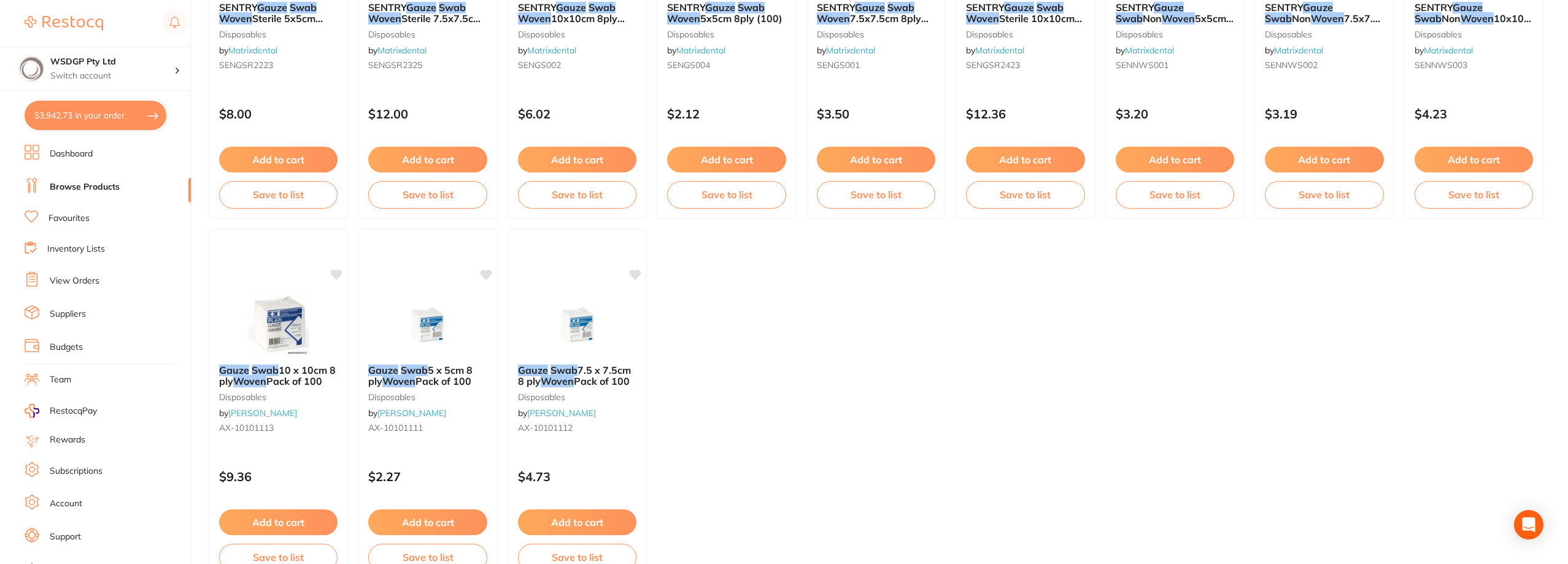
checkbox input "true"
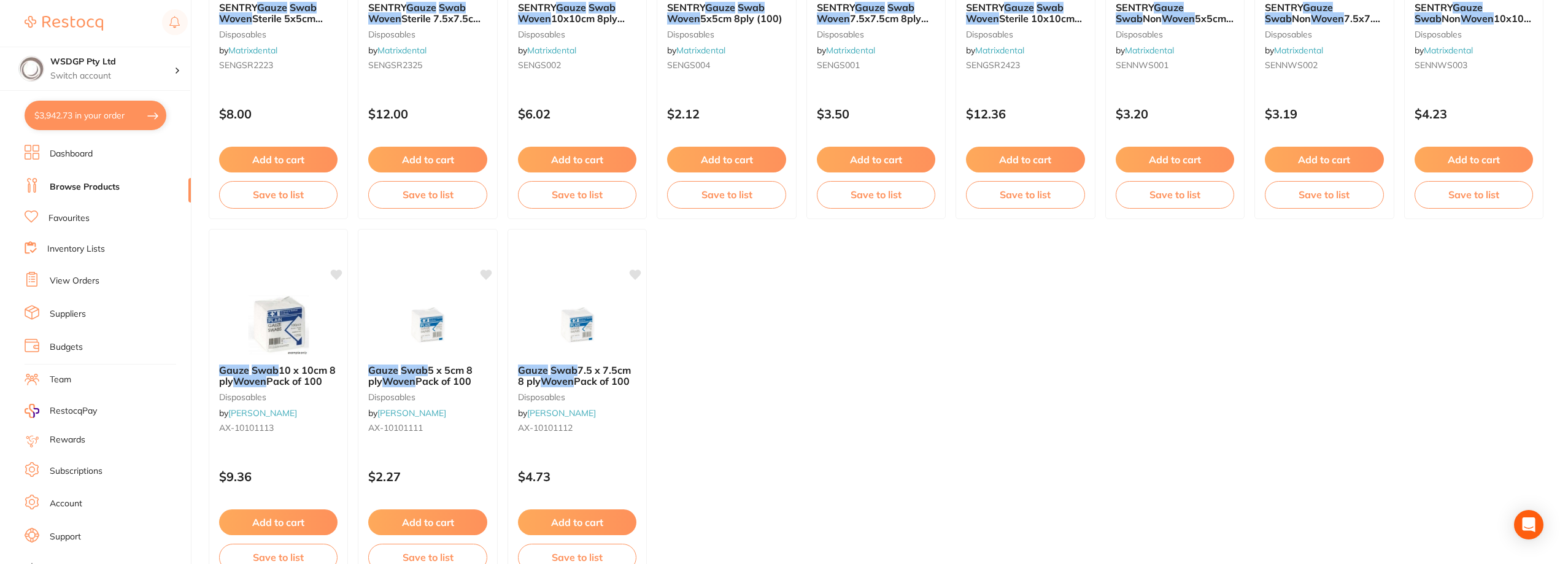
checkbox input "true"
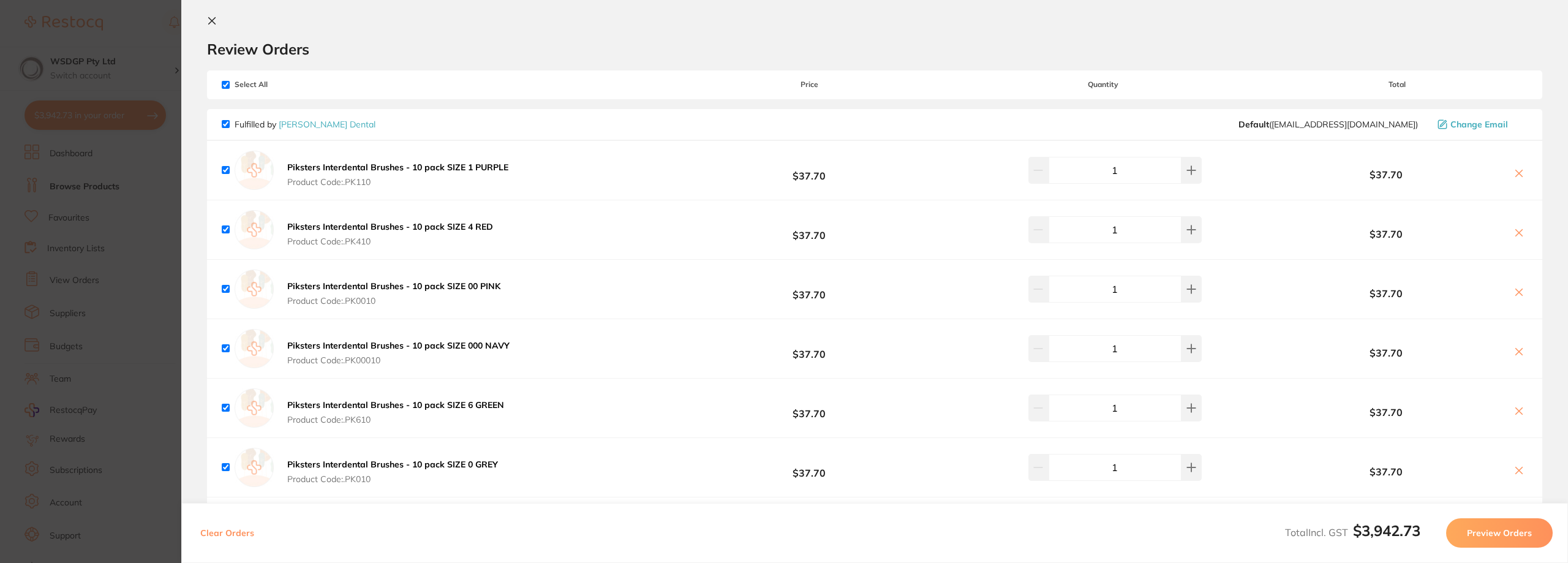
scroll to position [0, 0]
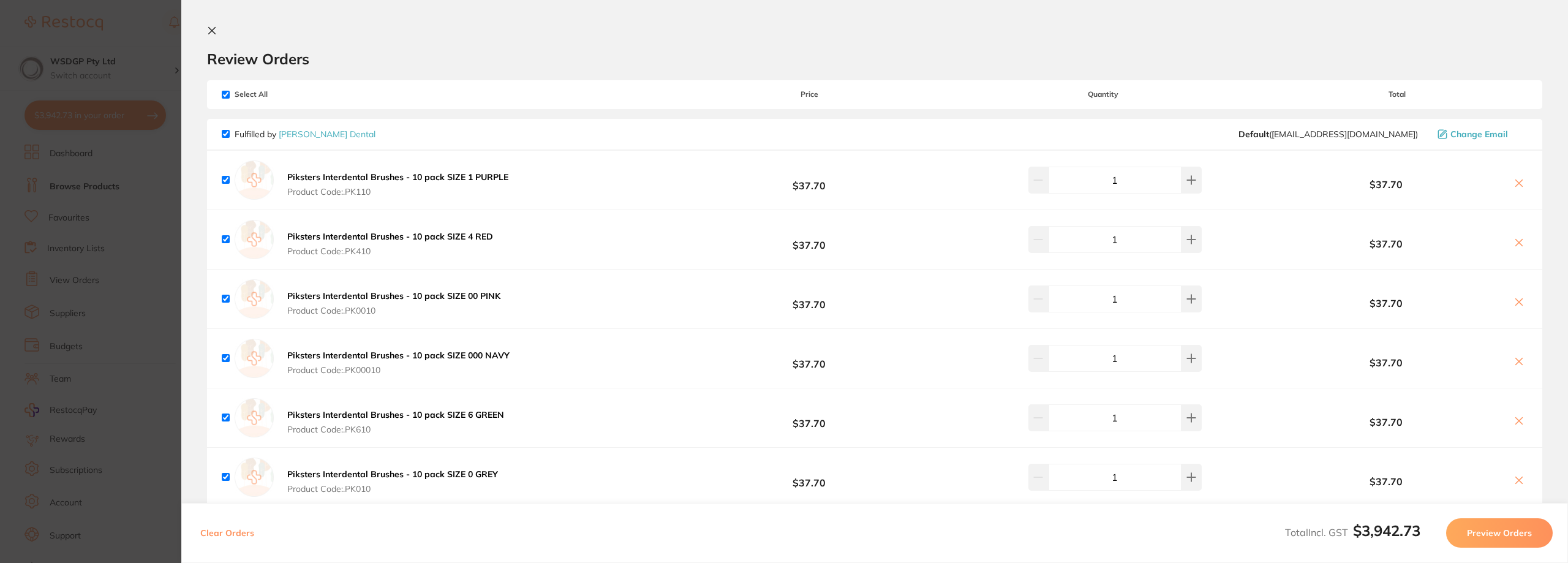
click at [227, 130] on input "checkbox" at bounding box center [226, 134] width 8 height 8
checkbox input "false"
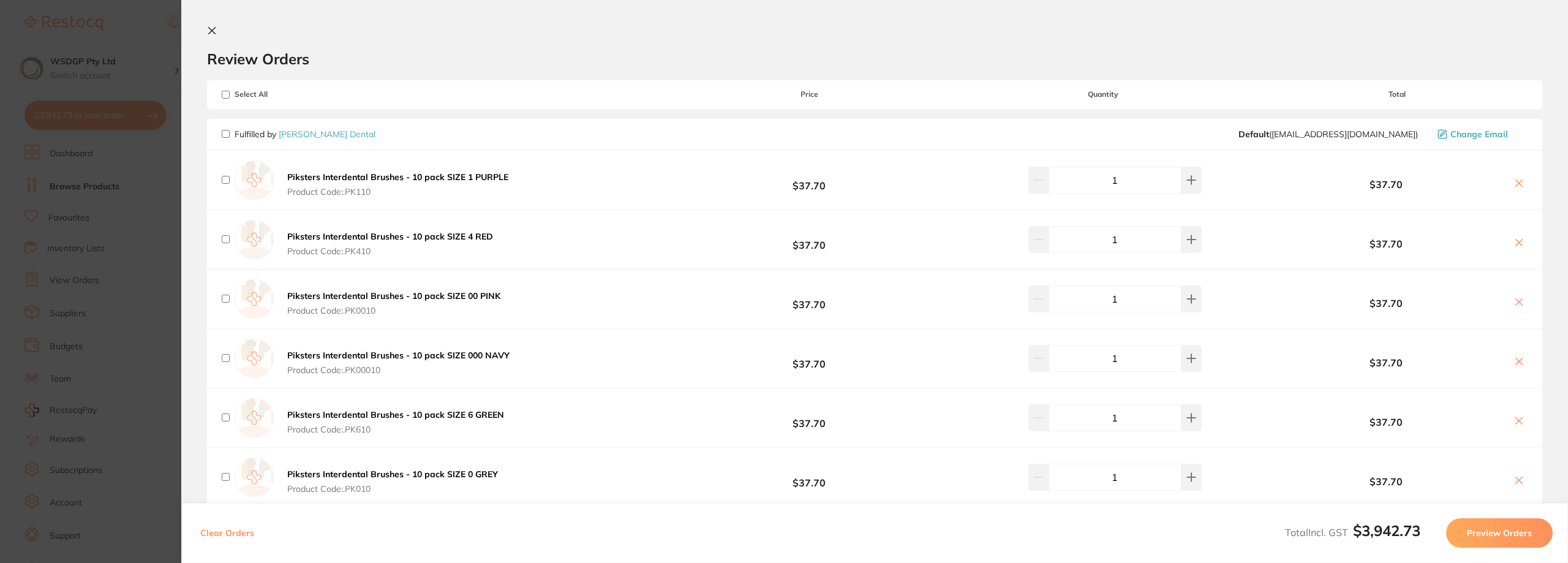
checkbox input "false"
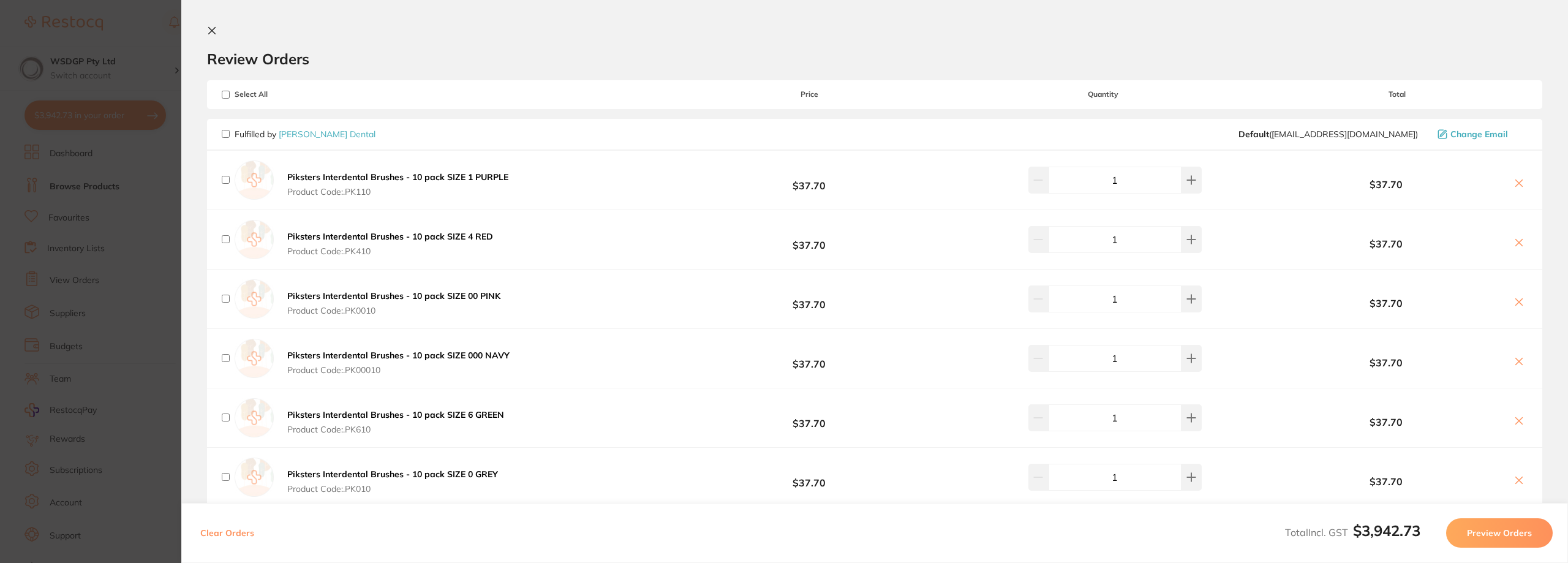
checkbox input "false"
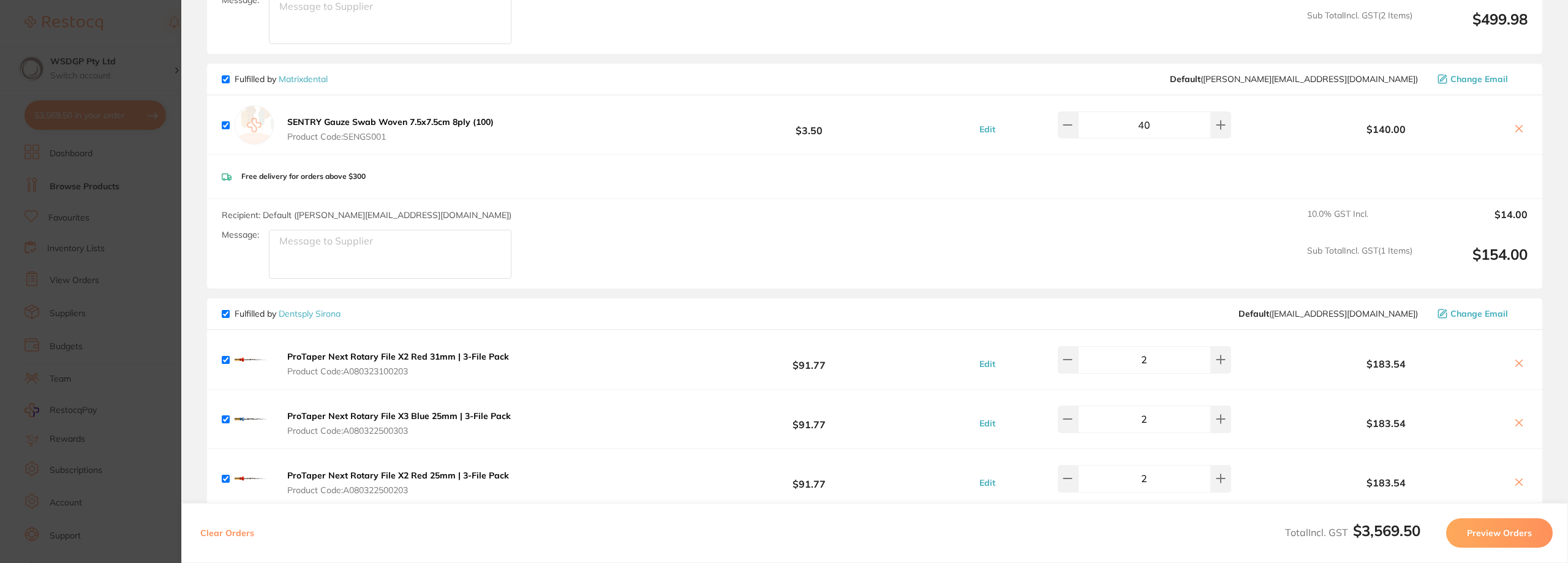
scroll to position [1287, 0]
click at [228, 78] on input "checkbox" at bounding box center [226, 78] width 8 height 8
checkbox input "false"
click at [1462, 533] on button "Preview Orders" at bounding box center [1499, 533] width 107 height 30
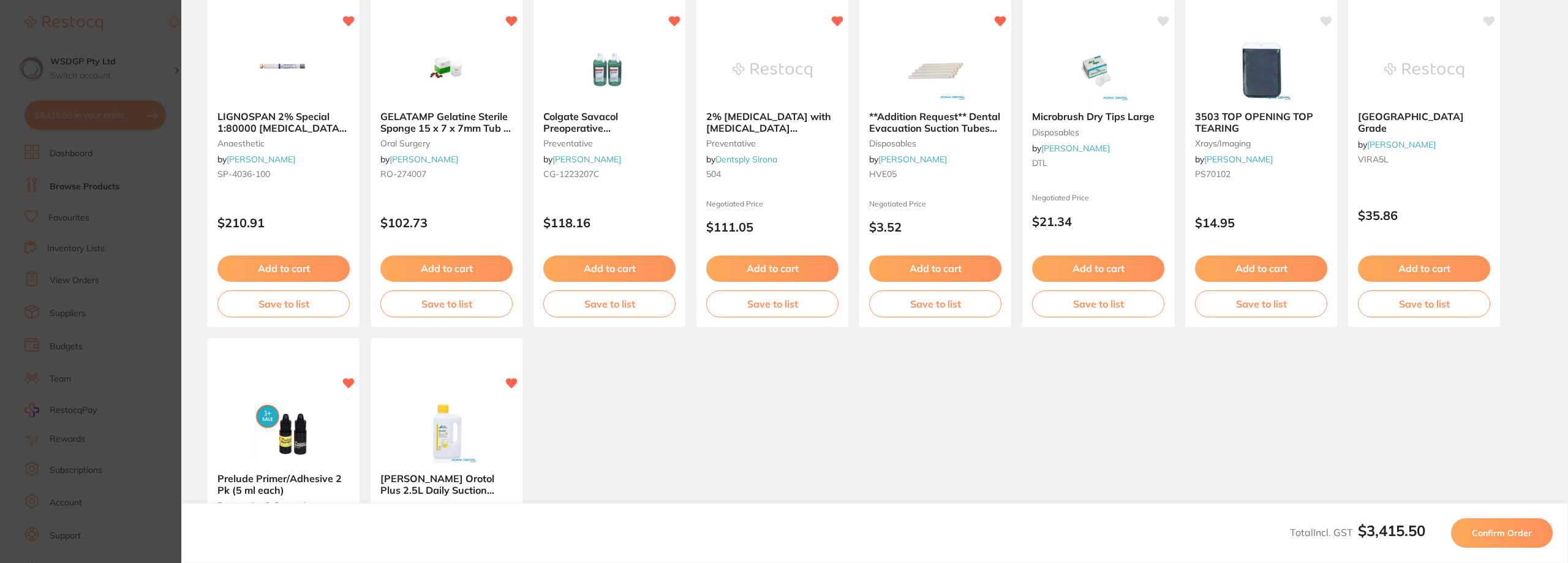
scroll to position [0, 0]
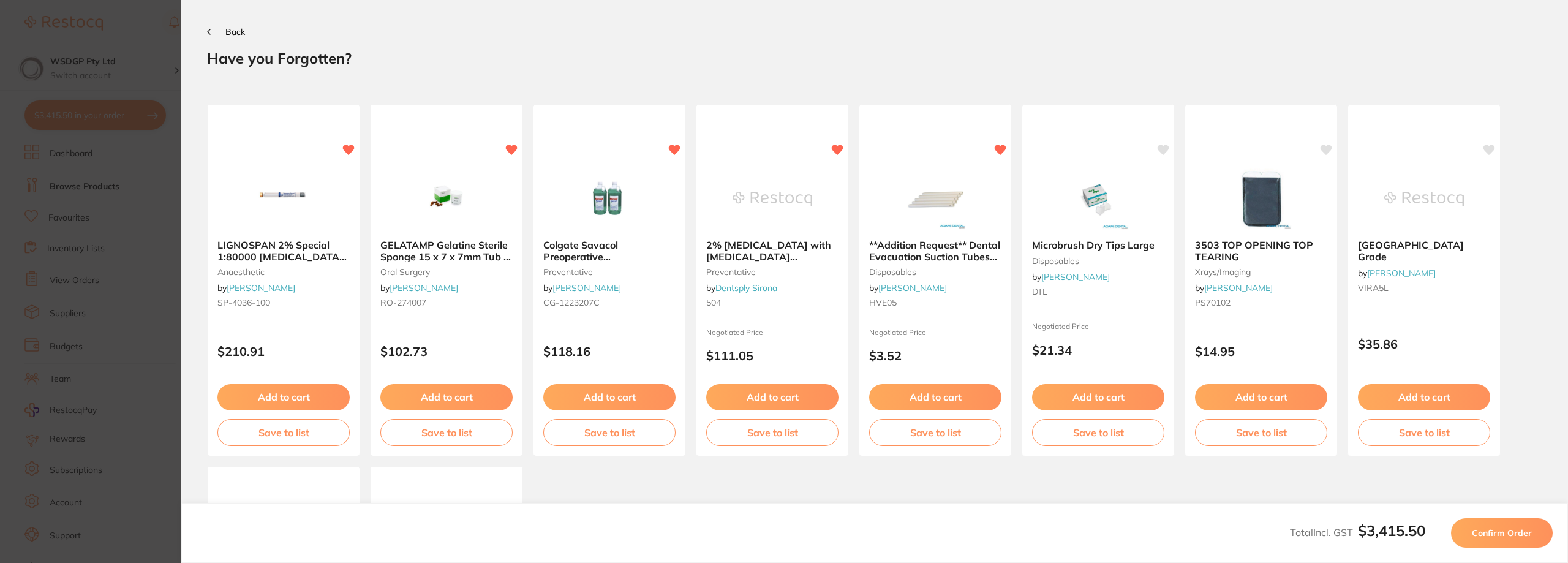
click at [1508, 527] on button "Confirm Order" at bounding box center [1501, 533] width 101 height 30
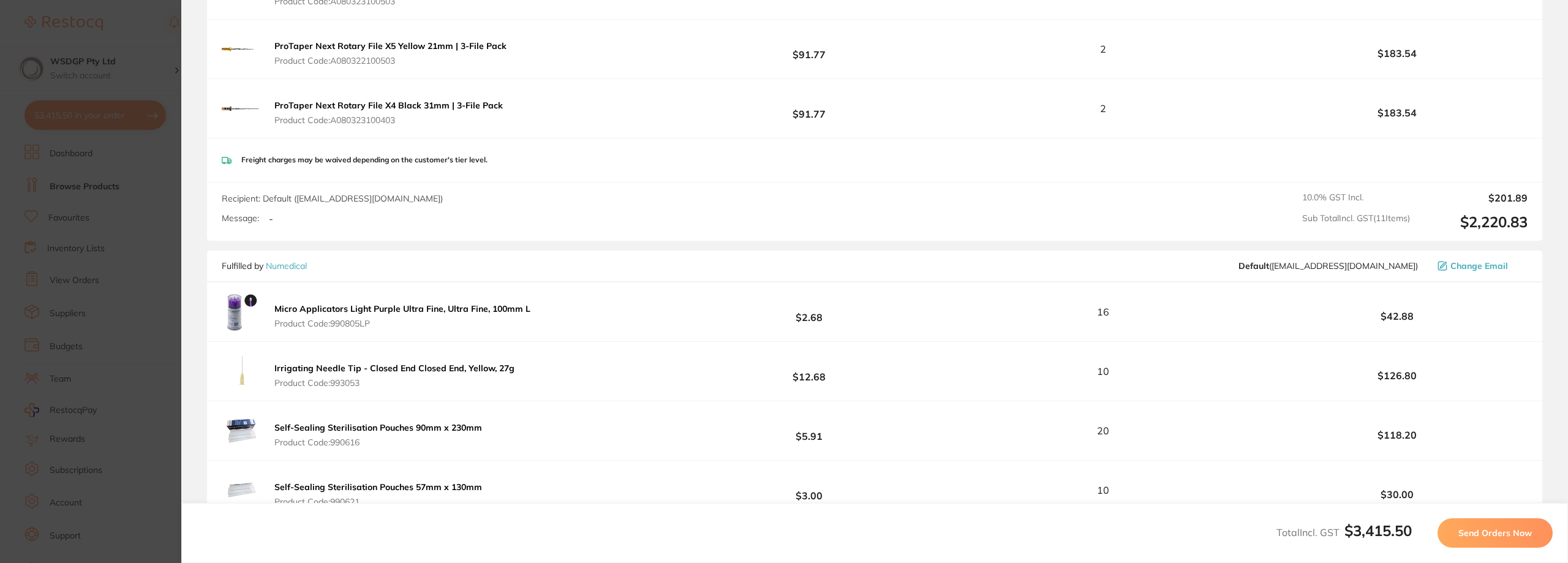
scroll to position [1479, 0]
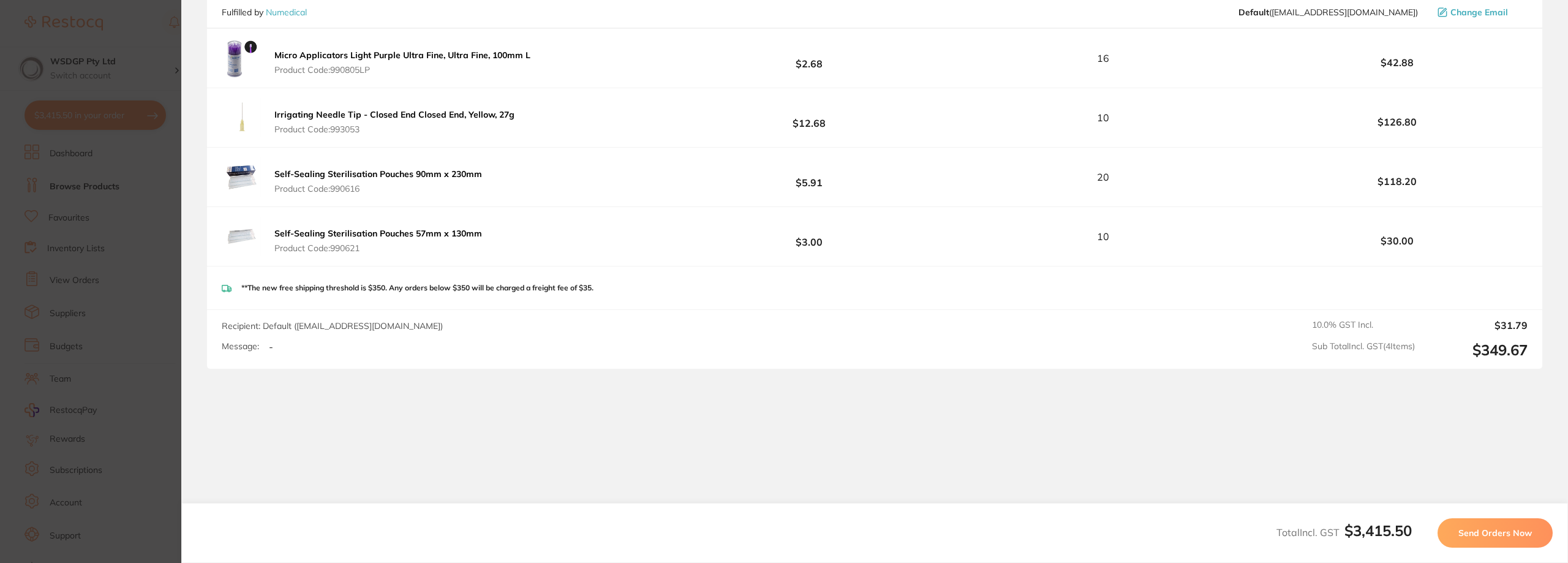
click at [1477, 525] on button "Send Orders Now" at bounding box center [1496, 533] width 115 height 30
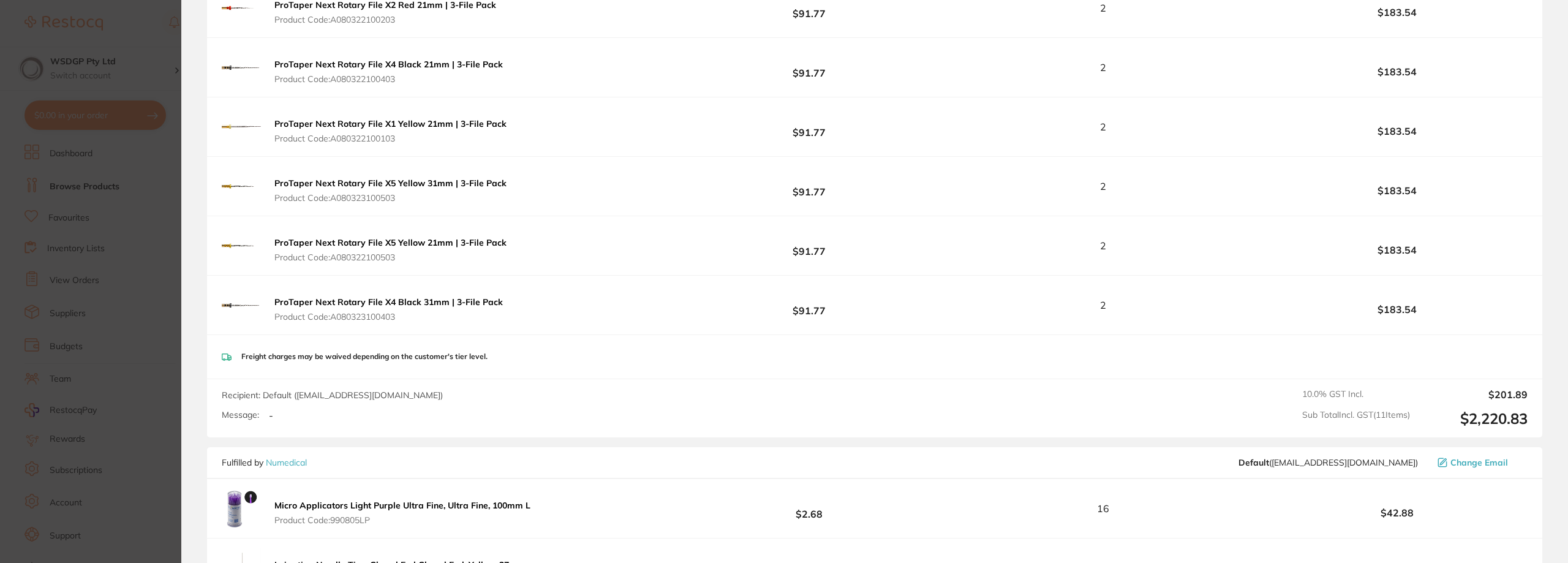
scroll to position [1655, 0]
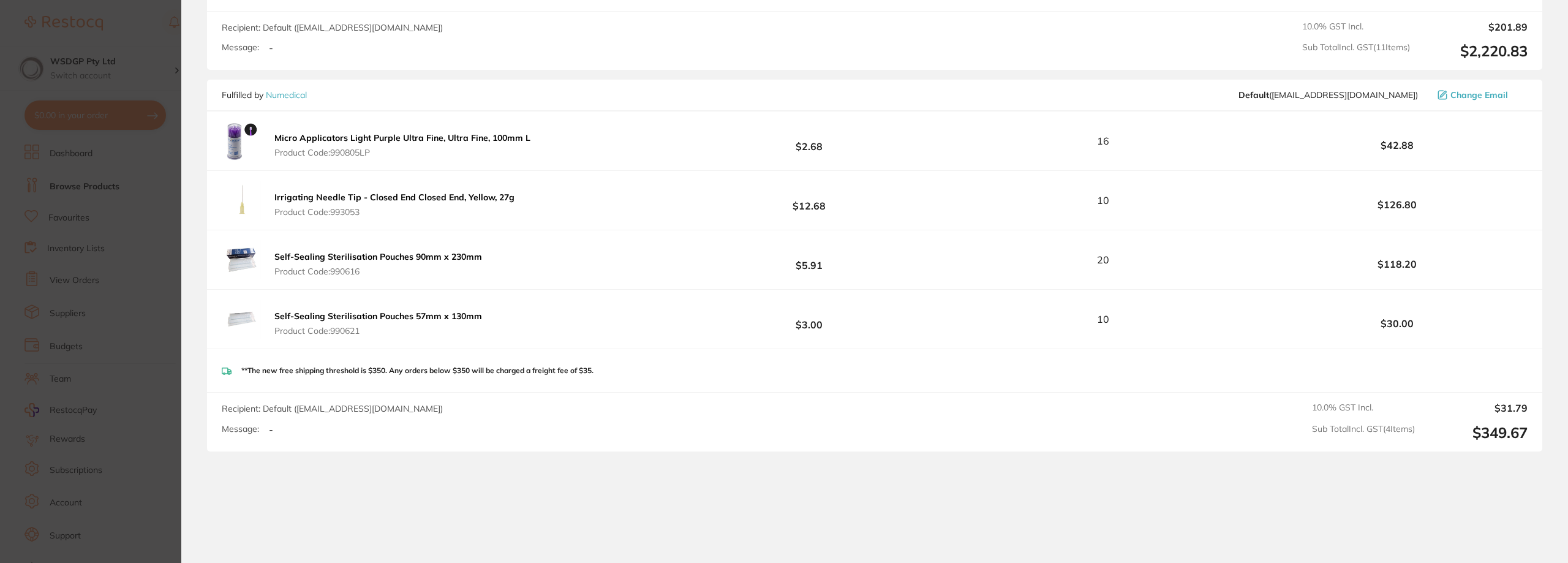
drag, startPoint x: 412, startPoint y: 151, endPoint x: 271, endPoint y: 132, distance: 142.3
click at [271, 132] on button "Micro Applicators Light Purple Ultra Fine, Ultra Fine, 100mm L Product Code: 99…" at bounding box center [402, 145] width 264 height 26
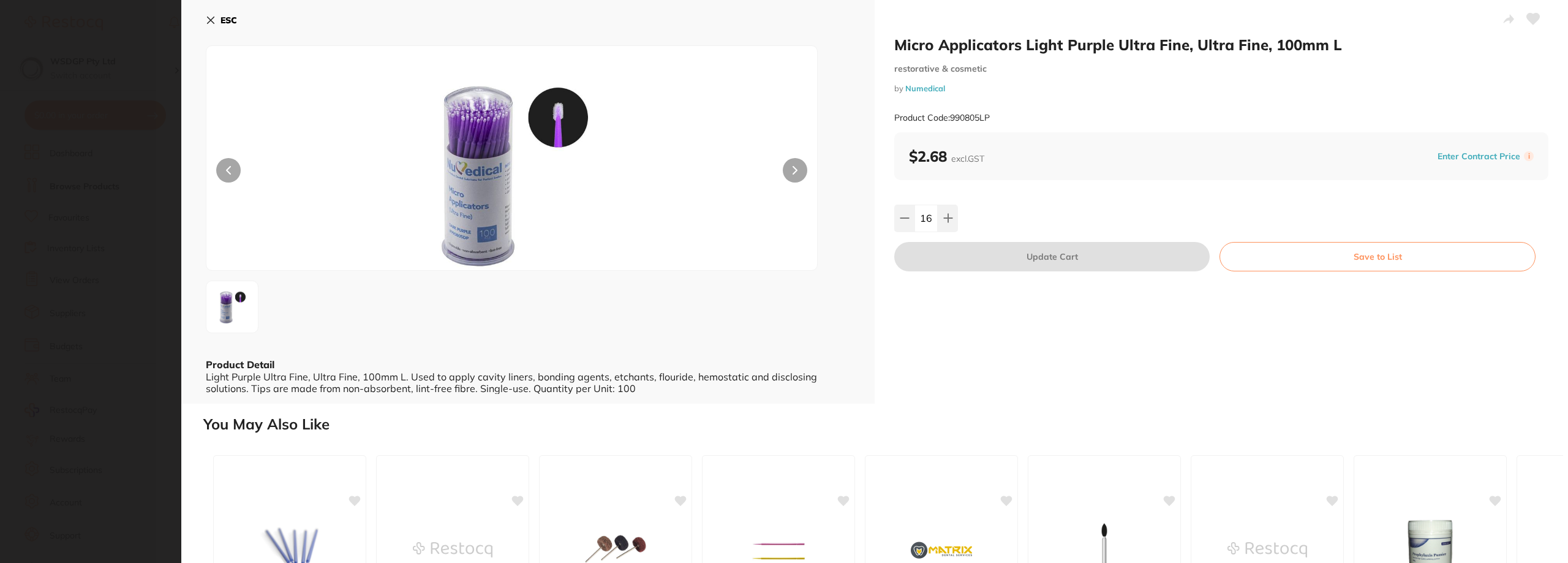
click at [210, 23] on icon at bounding box center [211, 20] width 10 height 10
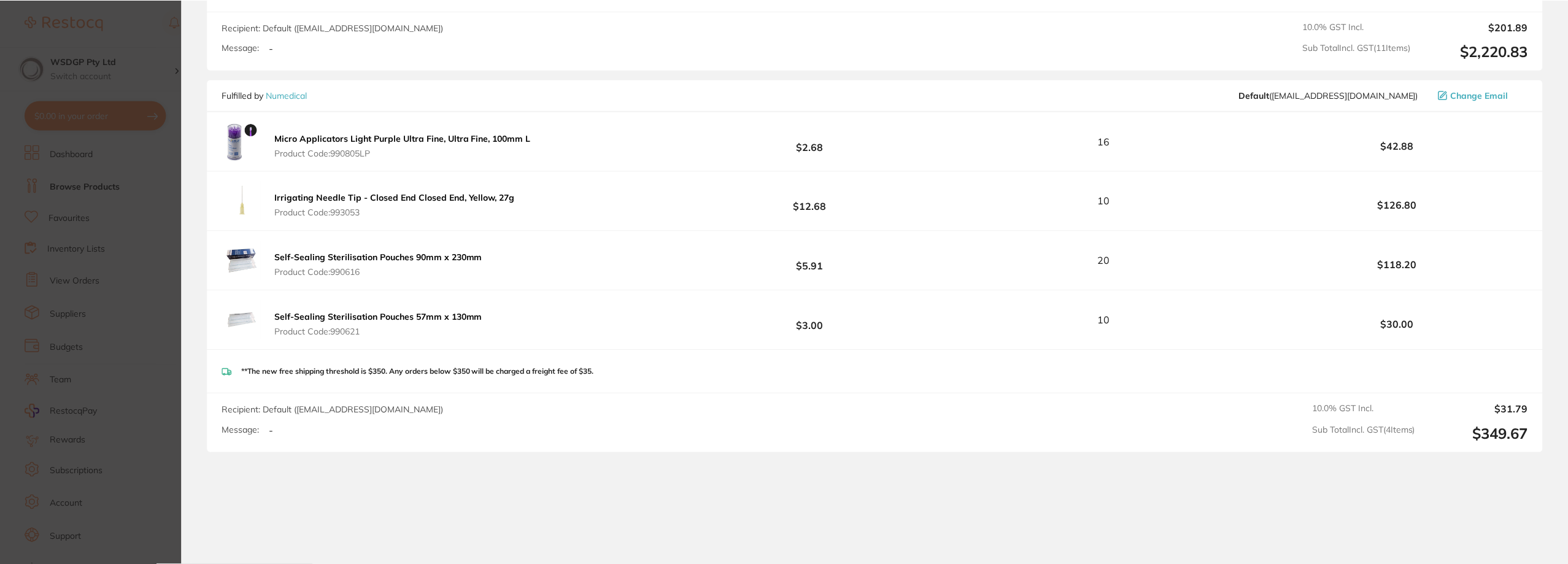
scroll to position [307, 0]
click at [213, 20] on div "Recipient: Default ( [EMAIL_ADDRESS][DOMAIN_NAME] ) Message: - 10.0 % GST Incl.…" at bounding box center [875, 41] width 1334 height 59
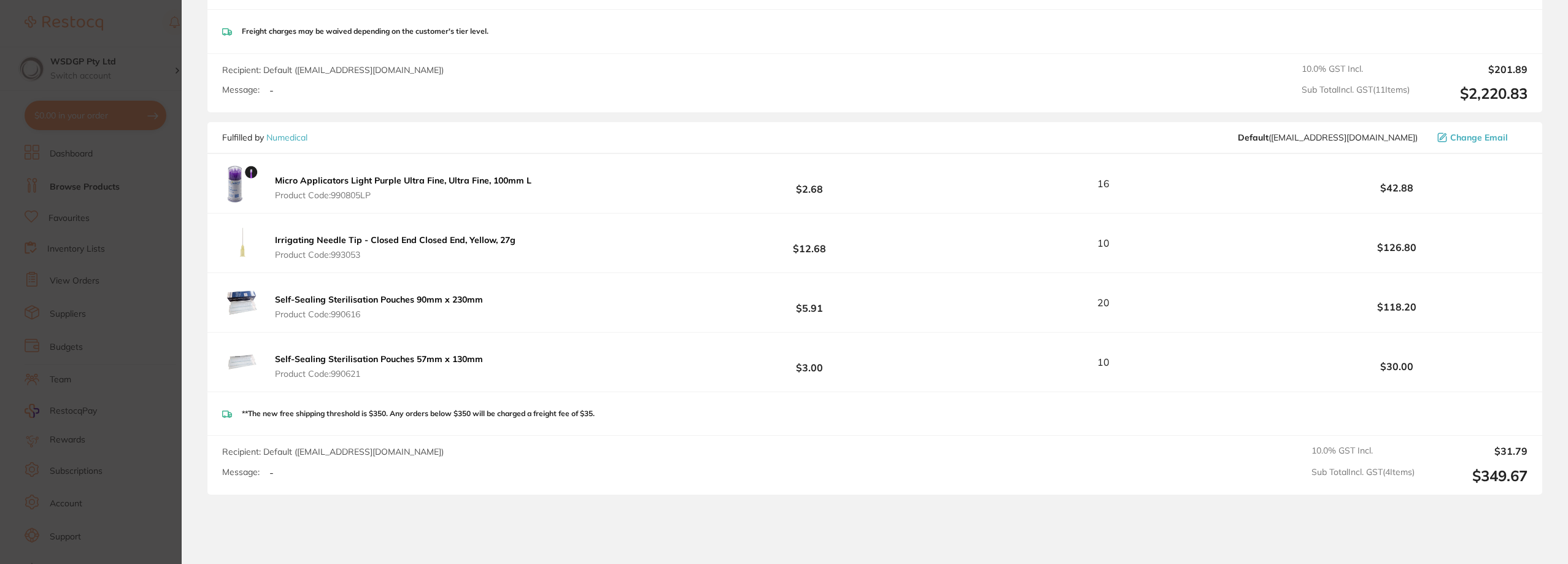
scroll to position [1596, 0]
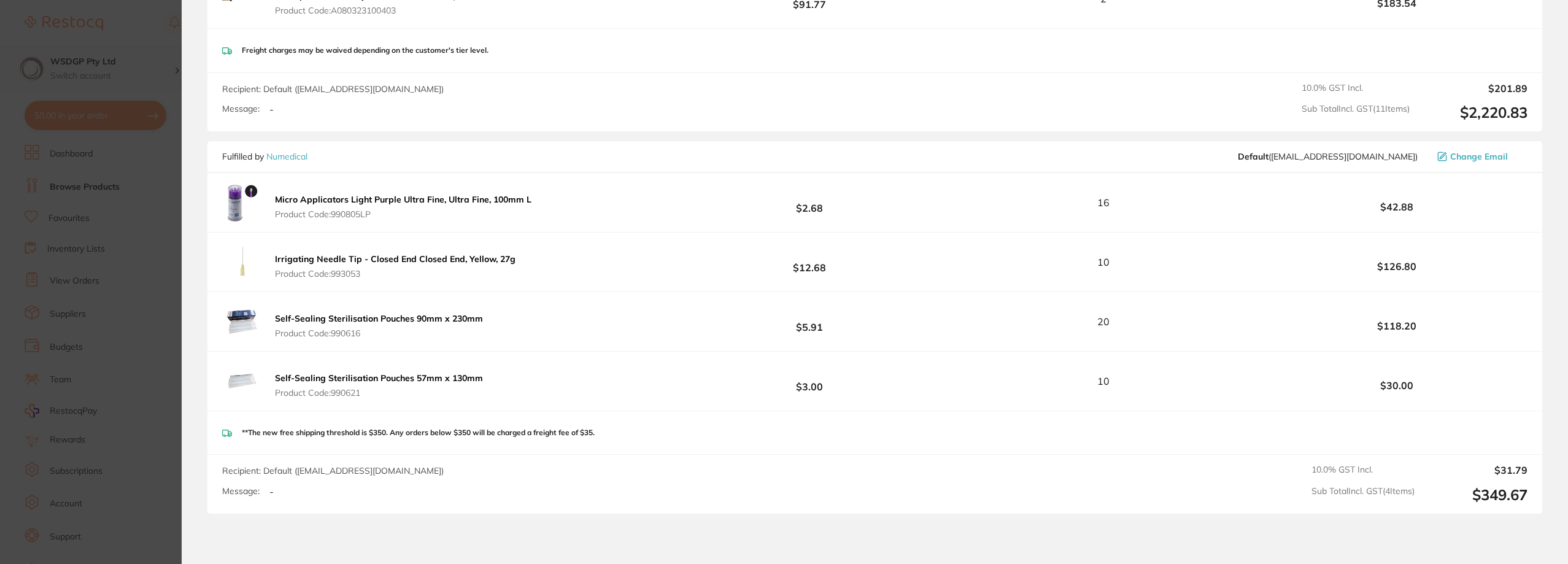
click at [53, 153] on section "Update RRP Set your pre negotiated price for this item. Item Agreed RRP (excl. …" at bounding box center [784, 282] width 1568 height 564
click at [166, 53] on div "WSDGP Pty Ltd Switch account" at bounding box center [95, 68] width 190 height 44
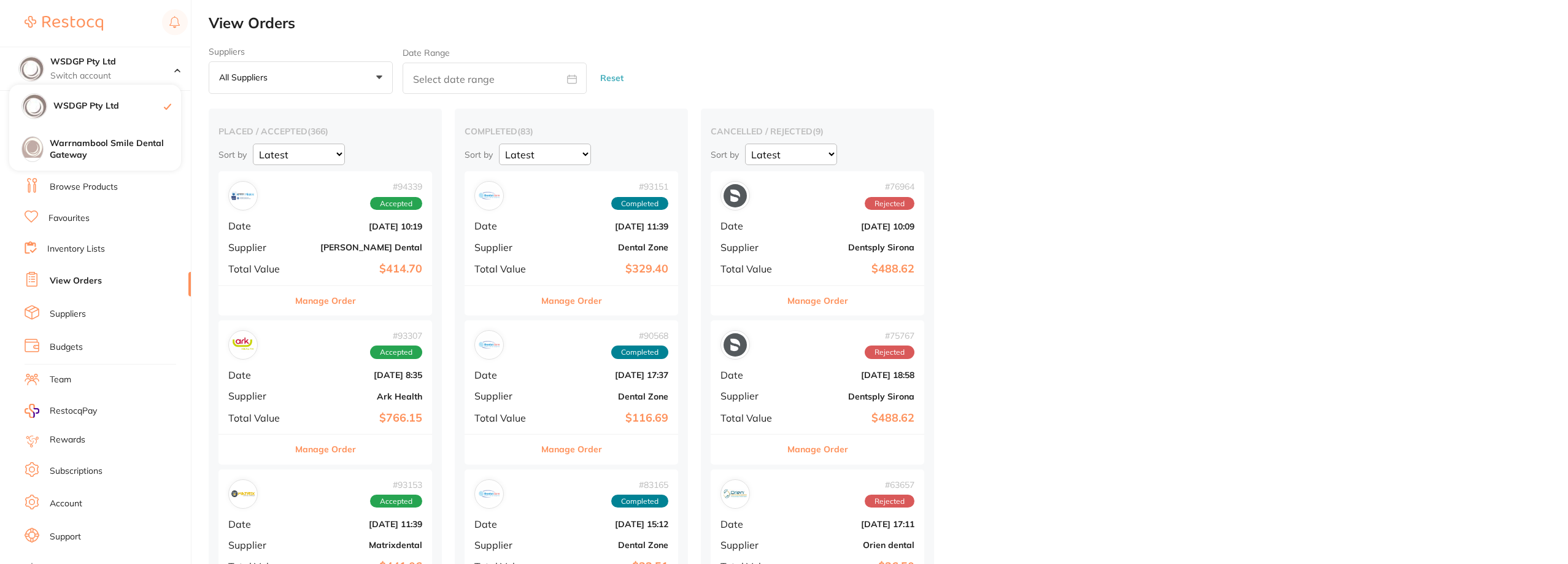
checkbox input "false"
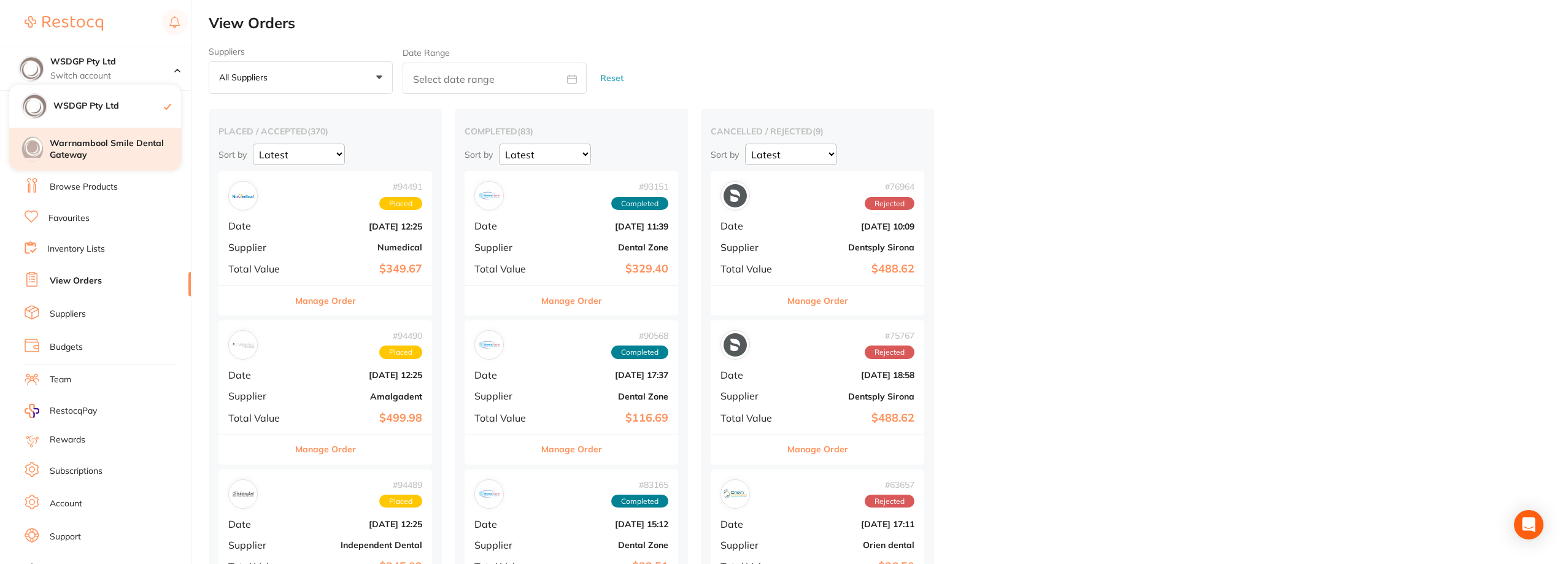
click at [97, 148] on h4 "Warrnambool Smile Dental Gateway" at bounding box center [114, 150] width 131 height 24
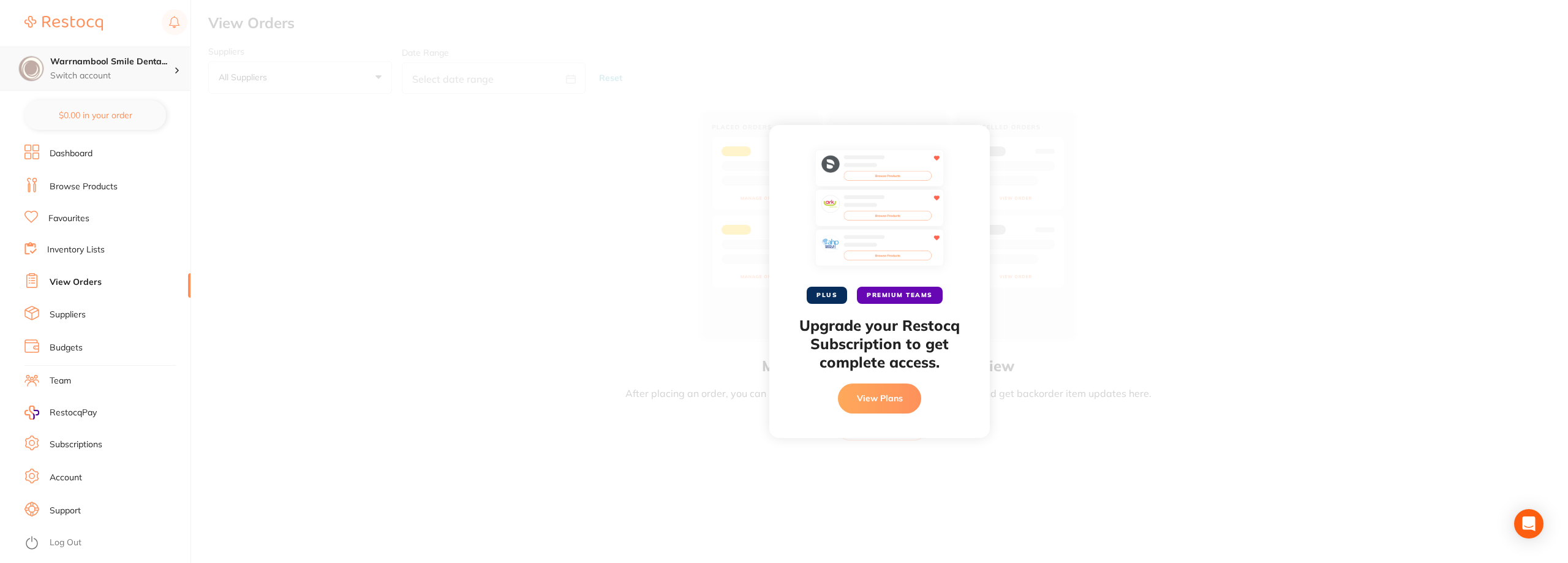
click at [120, 74] on p "Switch account" at bounding box center [111, 75] width 124 height 12
click at [87, 111] on h4 "WSDGP Pty Ltd" at bounding box center [116, 105] width 127 height 12
checkbox input "false"
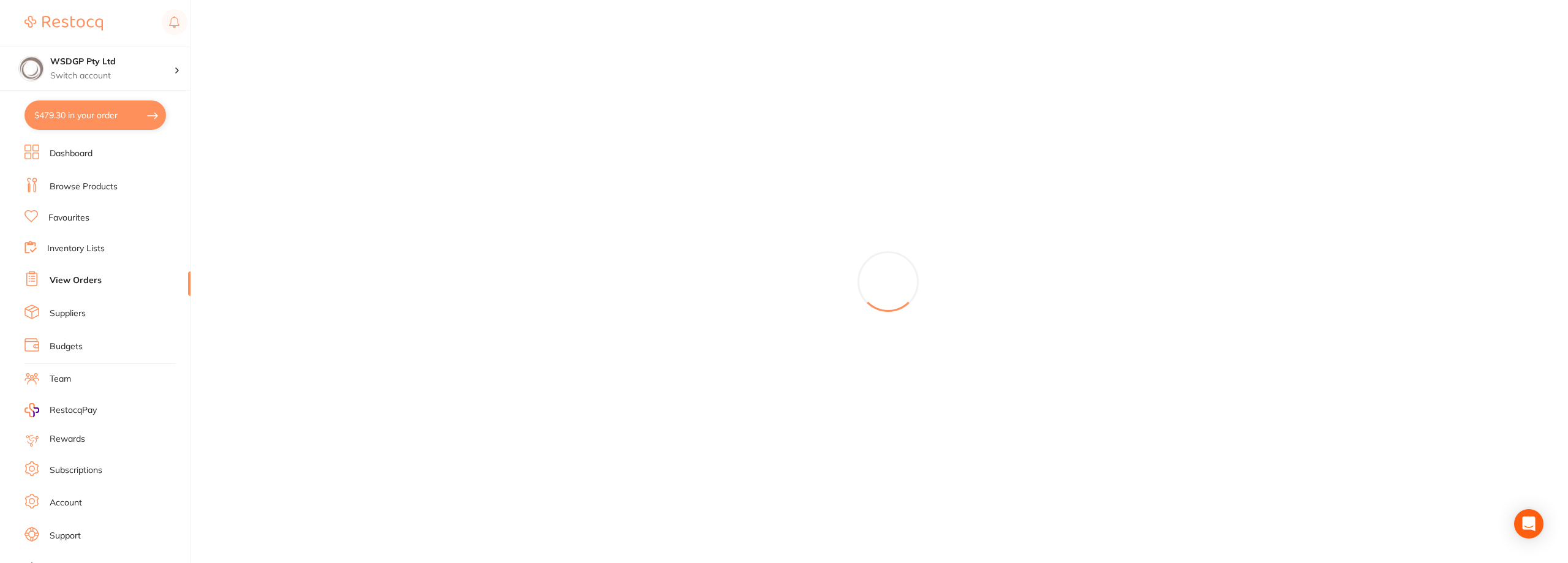
click at [129, 115] on button "$479.30 in your order" at bounding box center [95, 115] width 141 height 30
checkbox input "true"
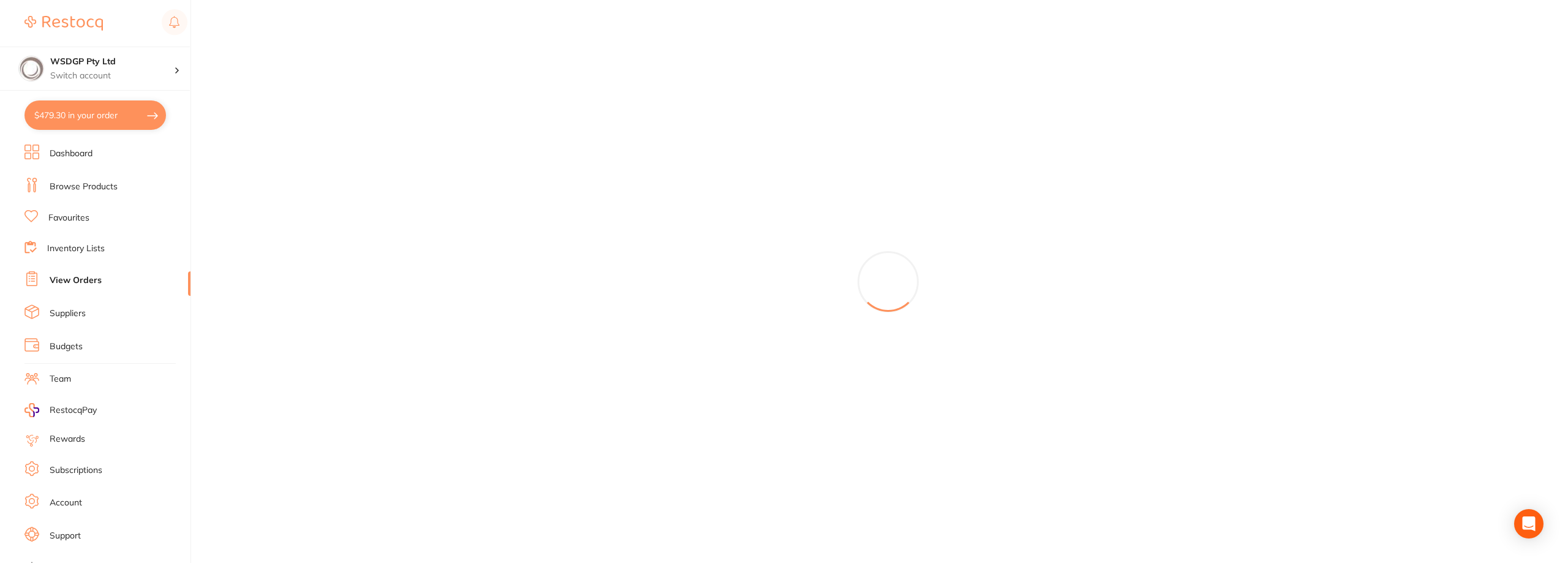
checkbox input "true"
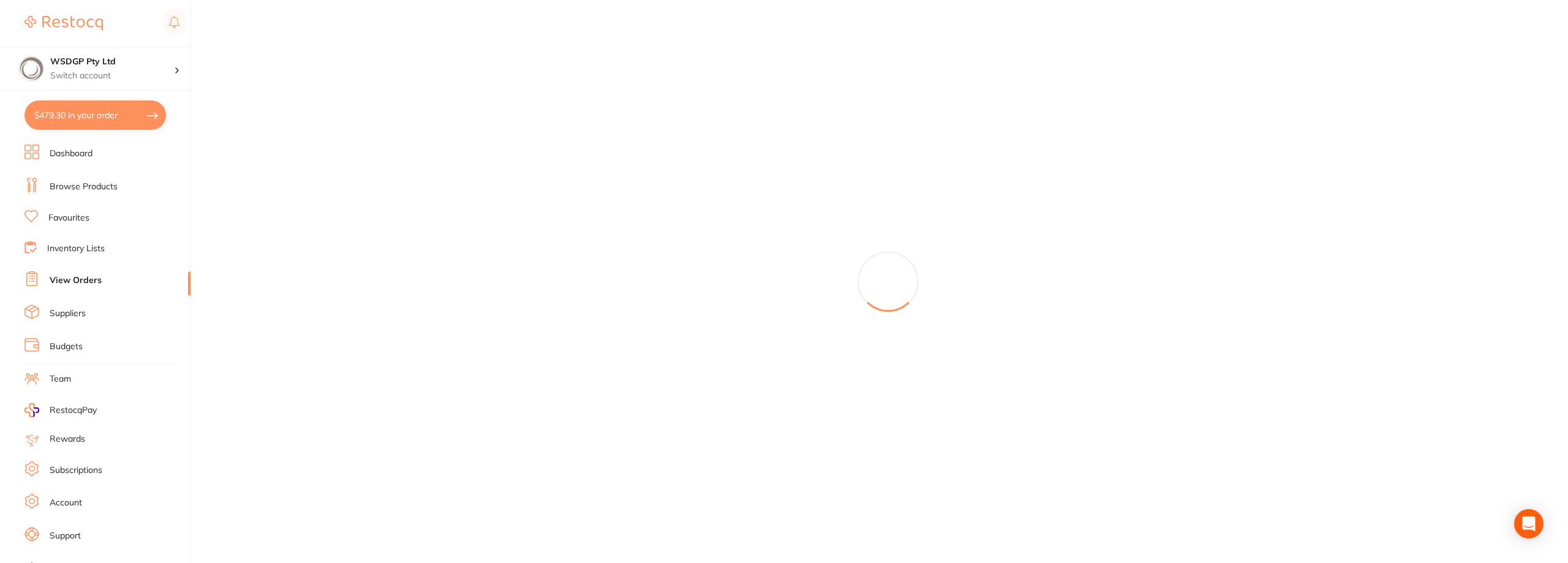
checkbox input "true"
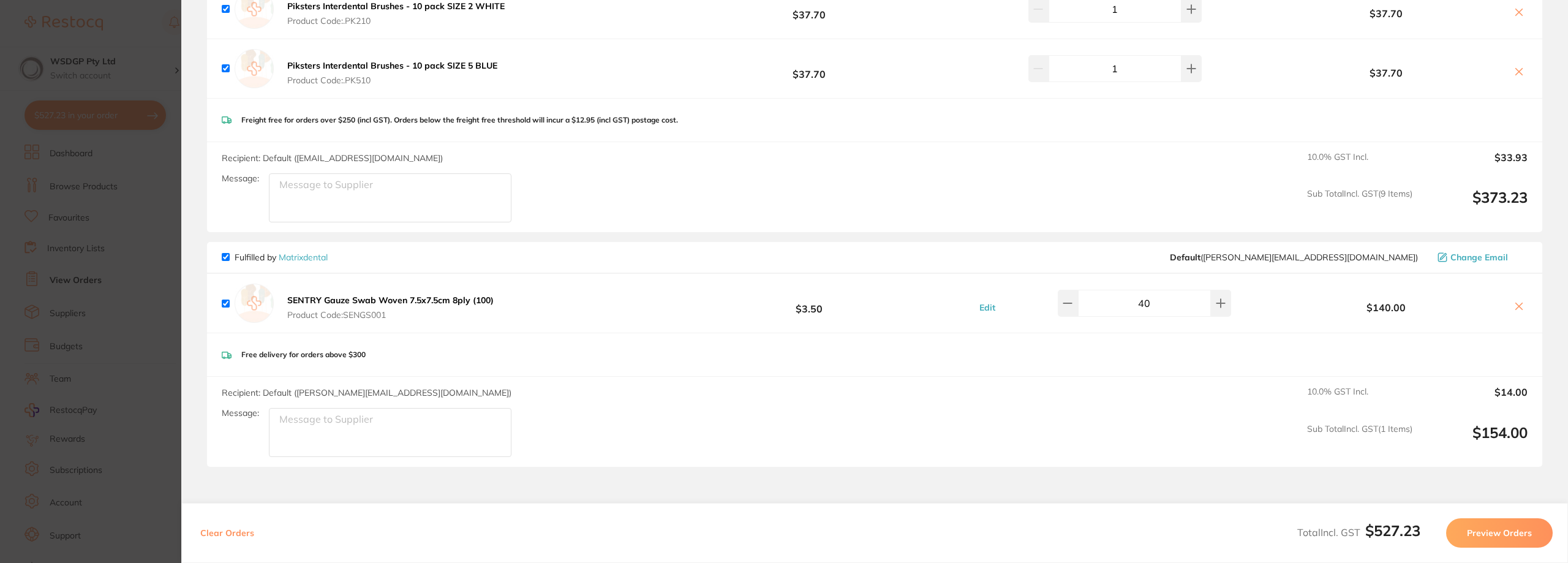
scroll to position [685, 0]
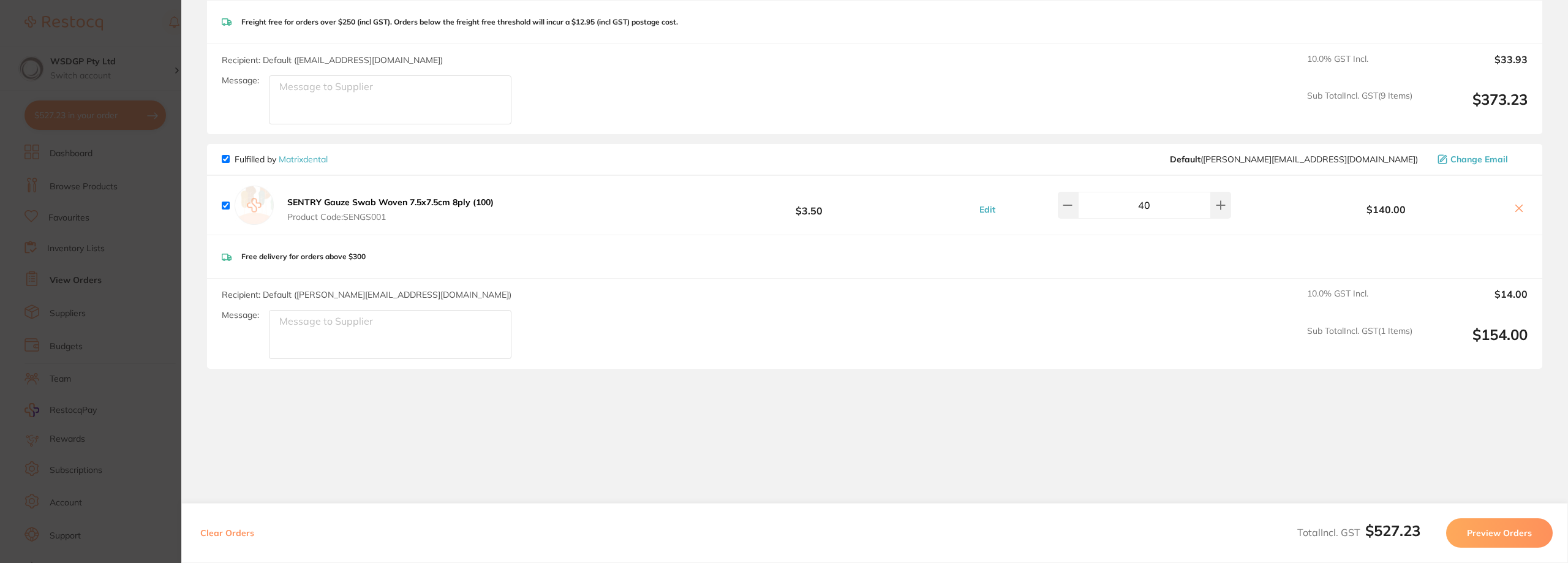
click at [82, 184] on section "Update RRP Set your pre negotiated price for this item. Item Agreed RRP (excl. …" at bounding box center [784, 282] width 1568 height 563
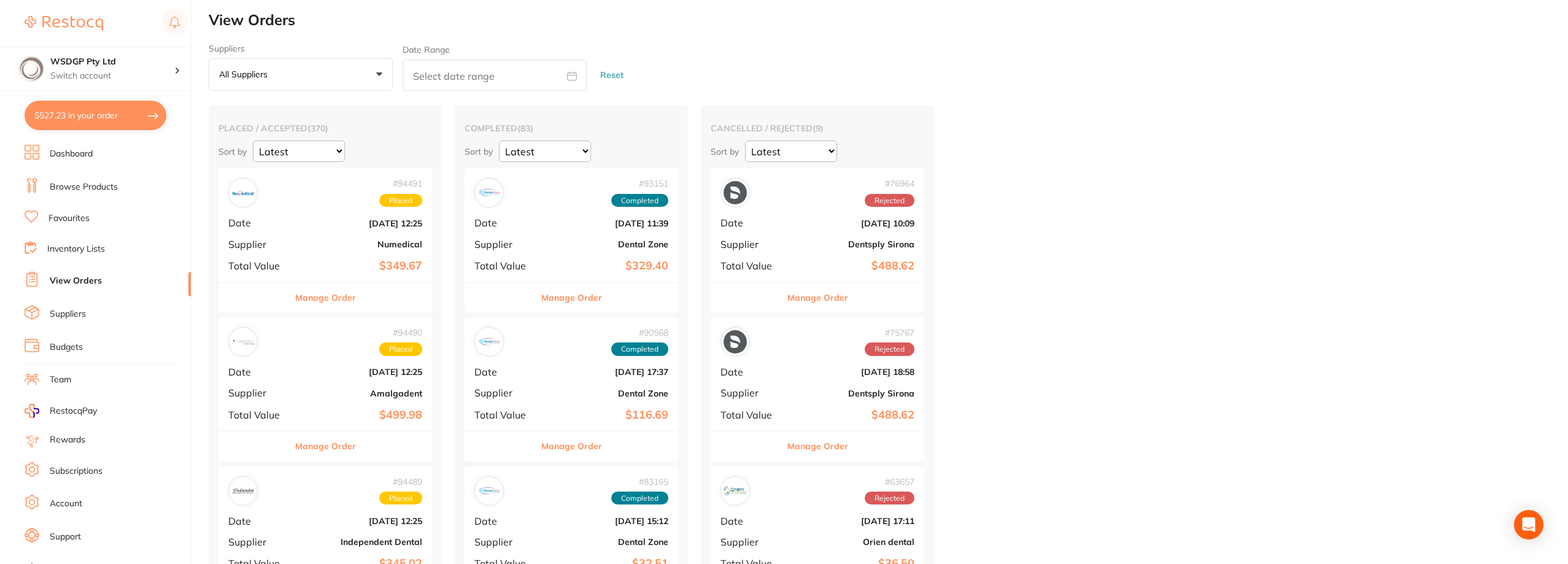
scroll to position [0, 0]
